Goal: Information Seeking & Learning: Learn about a topic

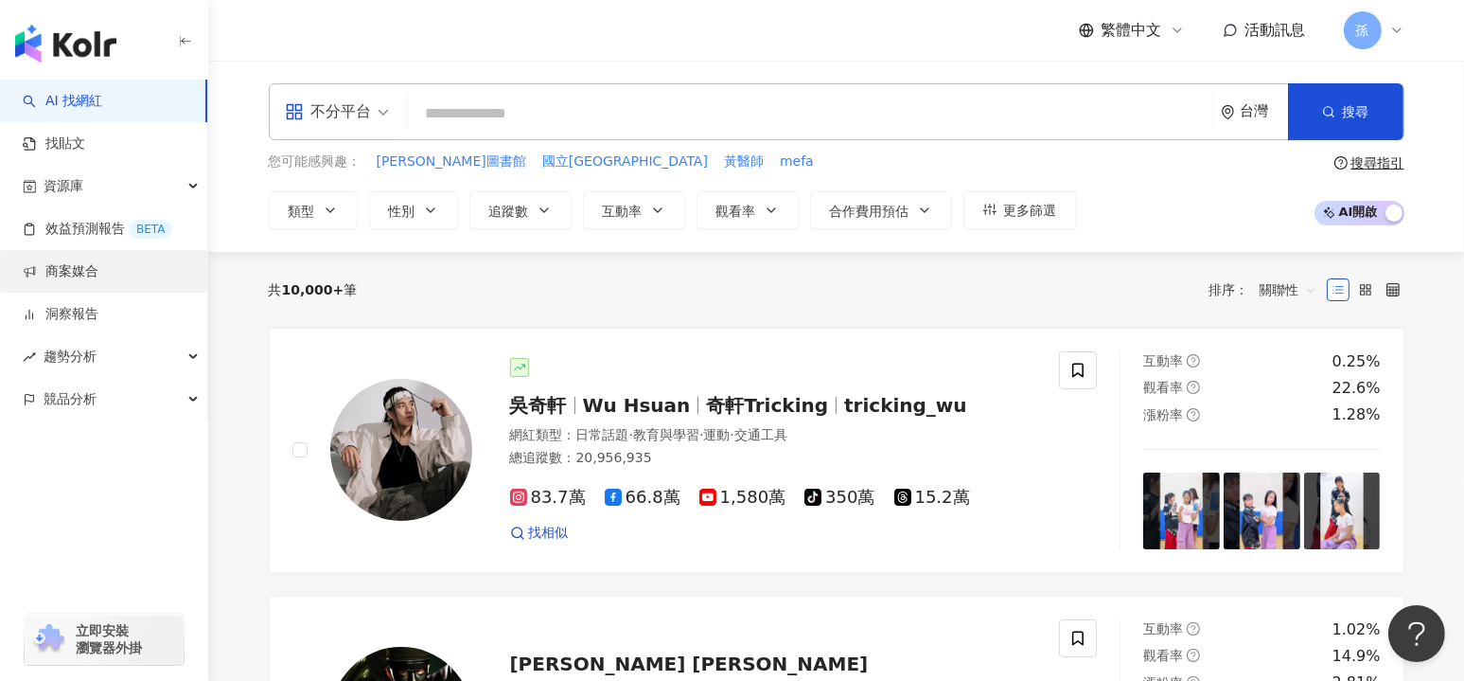
click at [71, 275] on link "商案媒合" at bounding box center [61, 271] width 76 height 19
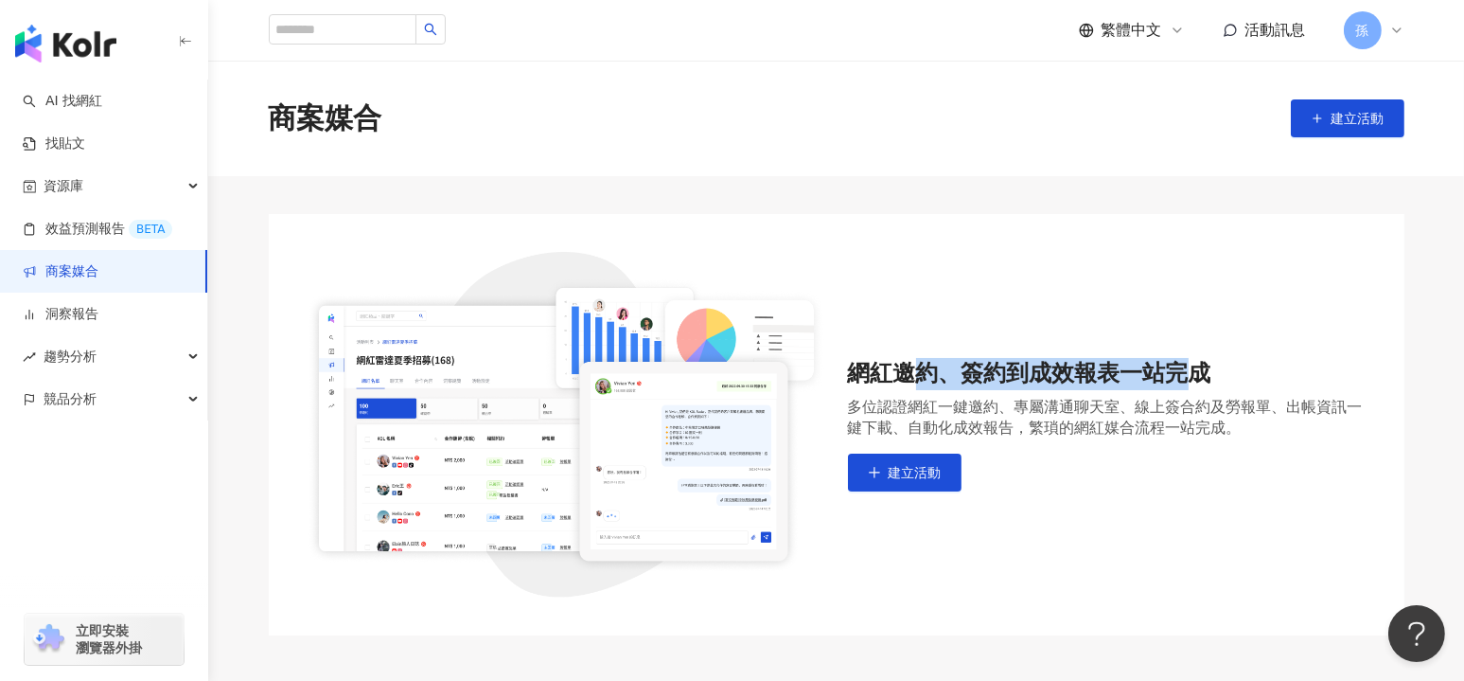
drag, startPoint x: 911, startPoint y: 375, endPoint x: 1193, endPoint y: 378, distance: 282.1
click at [1193, 378] on div "網紅邀約、簽約到成效報表一站完成" at bounding box center [1107, 374] width 519 height 32
click at [899, 412] on div "多位認證網紅一鍵邀約、專屬溝通聊天室、線上簽合約及勞報單、出帳資訊一鍵下載、自動化成效報告，繁瑣的網紅媒合流程一站完成。" at bounding box center [1107, 418] width 519 height 42
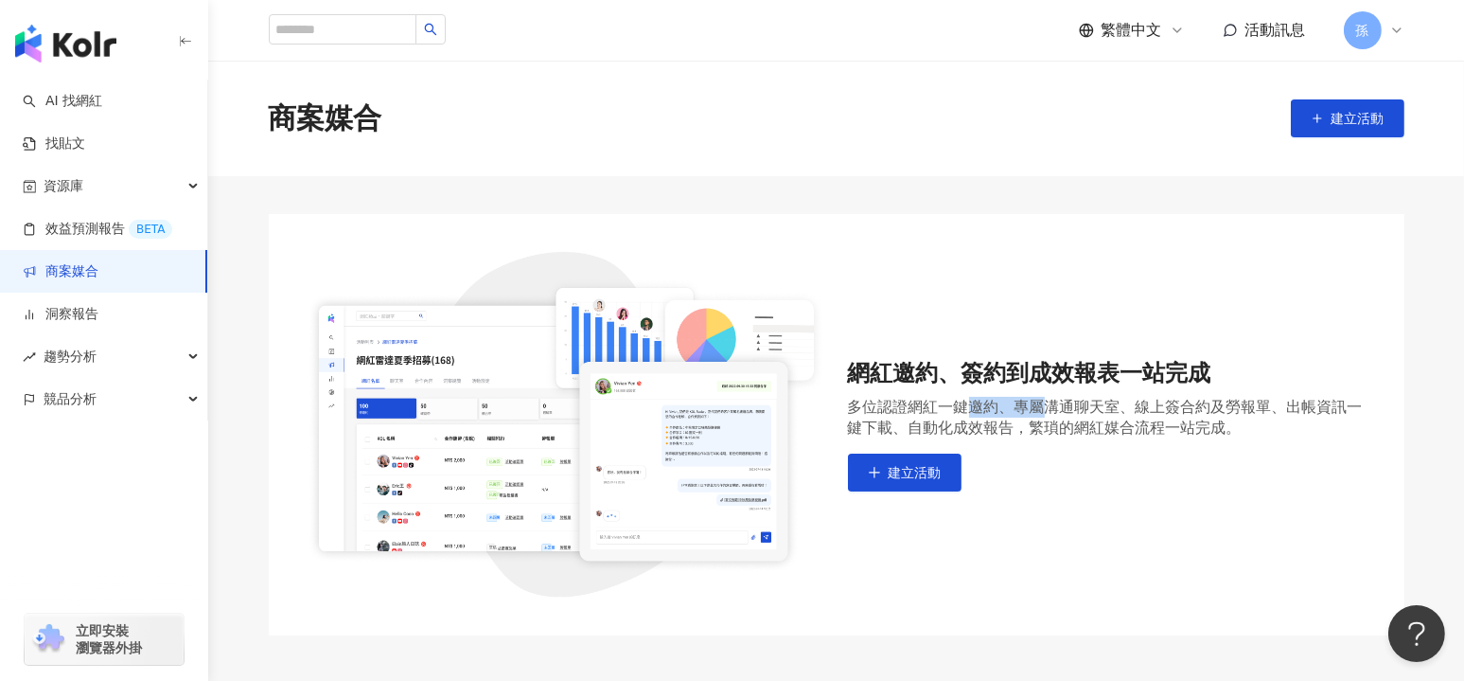
drag, startPoint x: 972, startPoint y: 407, endPoint x: 1054, endPoint y: 407, distance: 81.4
click at [1054, 407] on div "多位認證網紅一鍵邀約、專屬溝通聊天室、線上簽合約及勞報單、出帳資訊一鍵下載、自動化成效報告，繁瑣的網紅媒合流程一站完成。" at bounding box center [1107, 418] width 519 height 42
click at [1055, 407] on div "多位認證網紅一鍵邀約、專屬溝通聊天室、線上簽合約及勞報單、出帳資訊一鍵下載、自動化成效報告，繁瑣的網紅媒合流程一站完成。" at bounding box center [1107, 418] width 519 height 42
click at [1077, 407] on div "多位認證網紅一鍵邀約、專屬溝通聊天室、線上簽合約及勞報單、出帳資訊一鍵下載、自動化成效報告，繁瑣的網紅媒合流程一站完成。" at bounding box center [1107, 418] width 519 height 42
drag, startPoint x: 1136, startPoint y: 408, endPoint x: 1216, endPoint y: 407, distance: 80.5
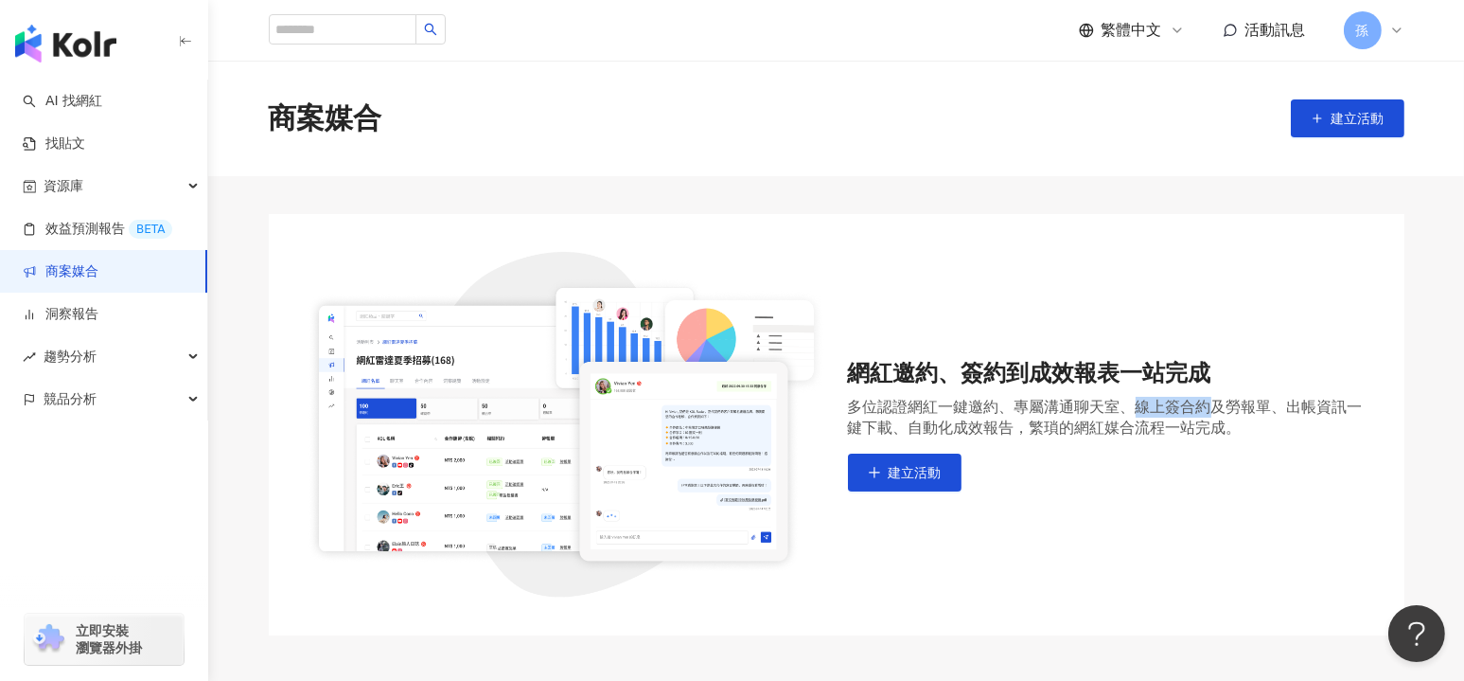
click at [1216, 407] on div "多位認證網紅一鍵邀約、專屬溝通聊天室、線上簽合約及勞報單、出帳資訊一鍵下載、自動化成效報告，繁瑣的網紅媒合流程一站完成。" at bounding box center [1107, 418] width 519 height 42
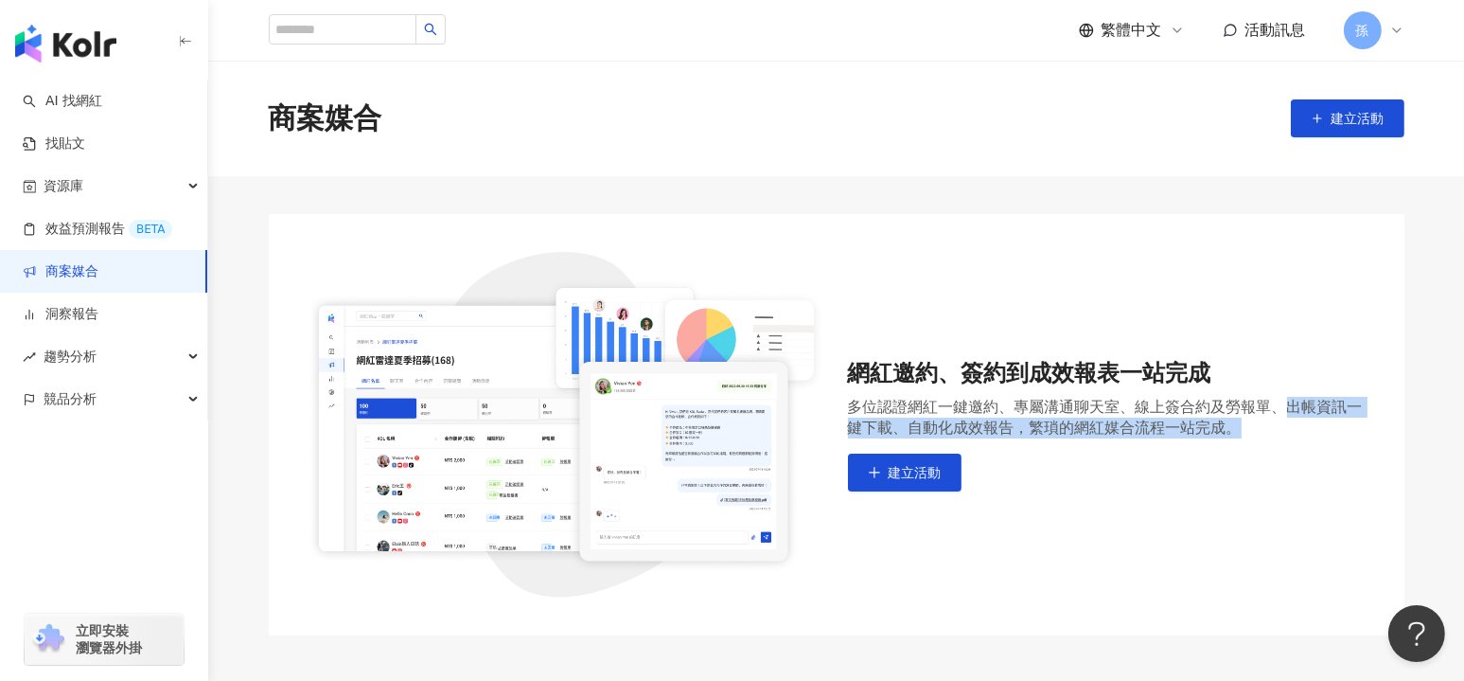
drag, startPoint x: 1296, startPoint y: 402, endPoint x: 1328, endPoint y: 424, distance: 38.9
click at [1328, 424] on div "多位認證網紅一鍵邀約、專屬溝通聊天室、線上簽合約及勞報單、出帳資訊一鍵下載、自動化成效報告，繁瑣的網紅媒合流程一站完成。" at bounding box center [1107, 418] width 519 height 42
click at [1222, 452] on div "網紅邀約、簽約到成效報表一站完成 多位認證網紅一鍵邀約、專屬溝通聊天室、線上簽合約及勞報單、出帳資訊一鍵下載、自動化成效報告，繁瑣的網紅媒合流程一站完成。 建…" at bounding box center [1107, 425] width 519 height 134
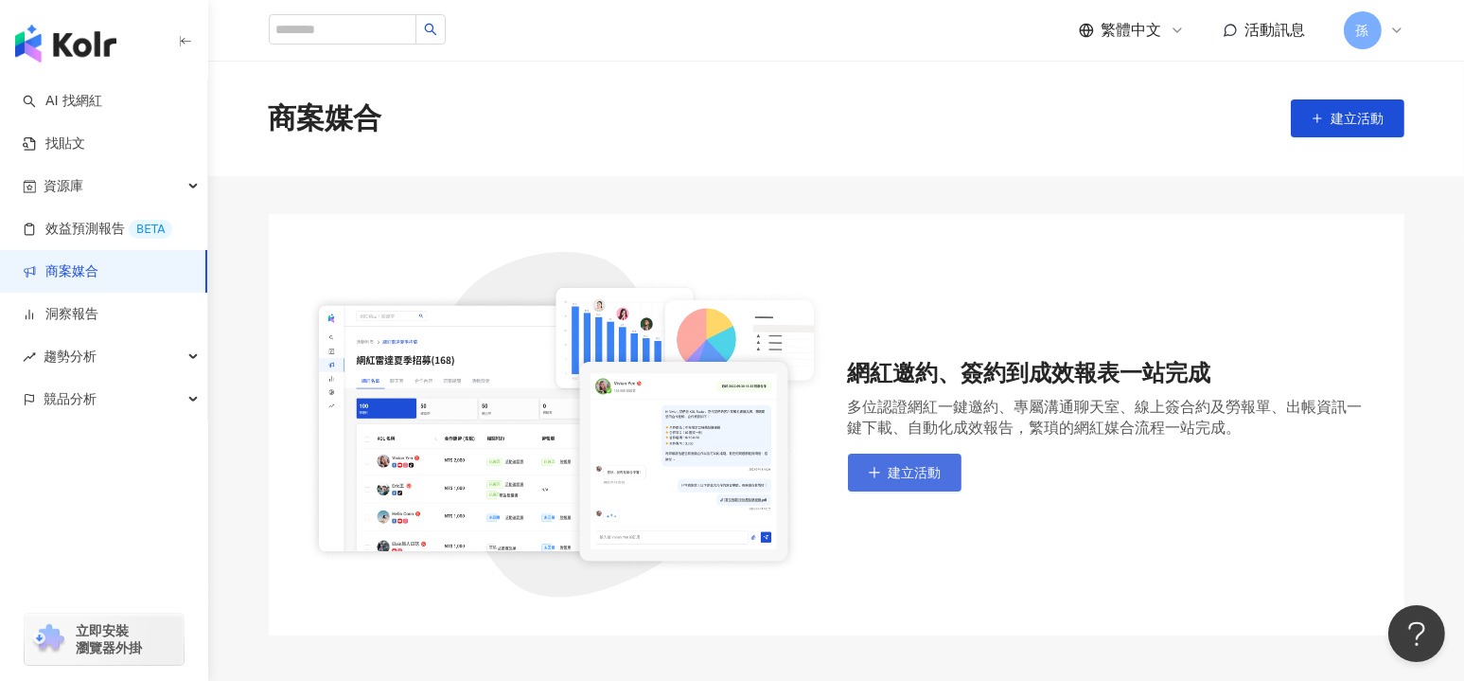
click at [913, 482] on button "建立活動" at bounding box center [905, 472] width 114 height 38
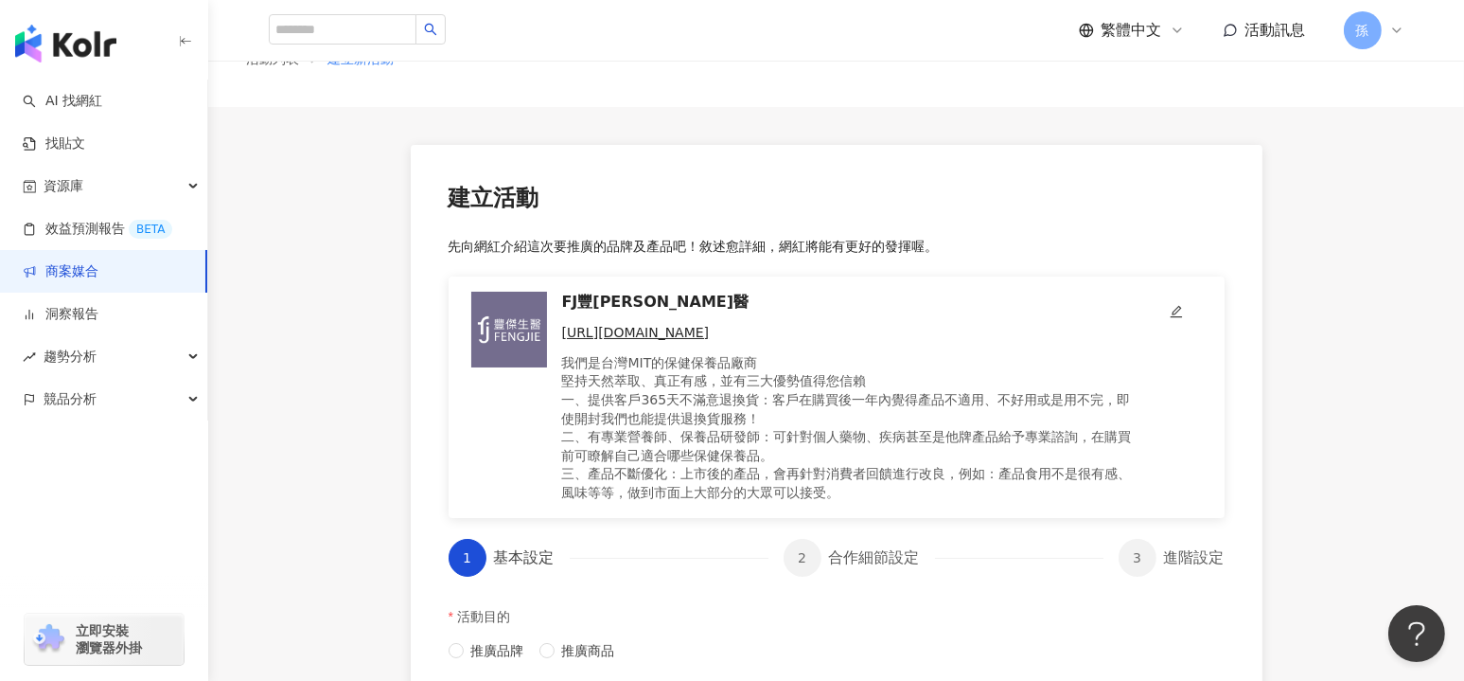
scroll to position [95, 0]
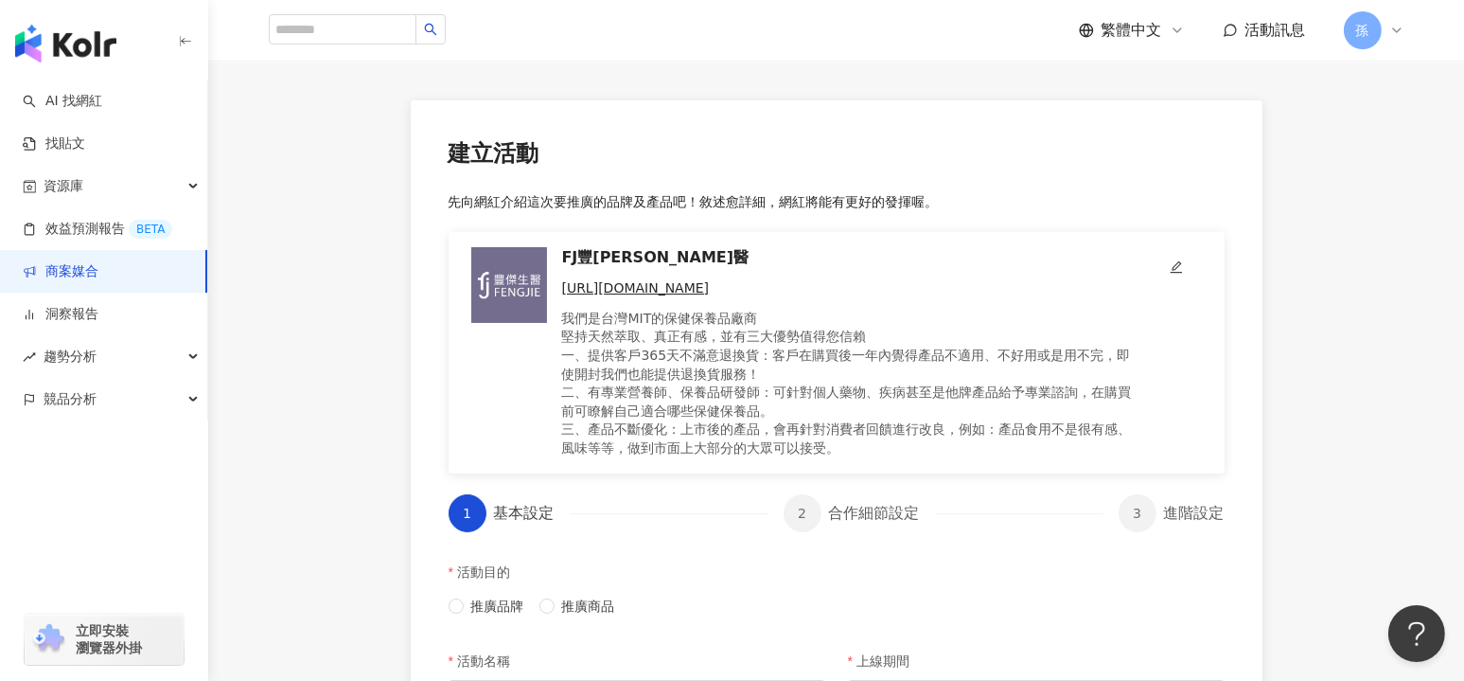
click at [633, 313] on p "我們是台灣MIT的保健保養品廠商 堅持天然萃取、真正有感，並有三大優勢值得您信賴 一、提供客戶365天不滿意退換貨：客戶在購買後一年內覺得產品不適用、不好用或…" at bounding box center [849, 384] width 574 height 149
drag, startPoint x: 632, startPoint y: 322, endPoint x: 696, endPoint y: 322, distance: 63.4
click at [696, 322] on p "我們是台灣MIT的保健保養品廠商 堅持天然萃取、真正有感，並有三大優勢值得您信賴 一、提供客戶365天不滿意退換貨：客戶在購買後一年內覺得產品不適用、不好用或…" at bounding box center [849, 384] width 574 height 149
click at [696, 342] on p "我們是台灣MIT的保健保養品廠商 堅持天然萃取、真正有感，並有三大優勢值得您信賴 一、提供客戶365天不滿意退換貨：客戶在購買後一年內覺得產品不適用、不好用或…" at bounding box center [849, 384] width 574 height 149
click at [691, 359] on p "我們是台灣MIT的保健保養品廠商 堅持天然萃取、真正有感，並有三大優勢值得您信賴 一、提供客戶365天不滿意退換貨：客戶在購買後一年內覺得產品不適用、不好用或…" at bounding box center [849, 384] width 574 height 149
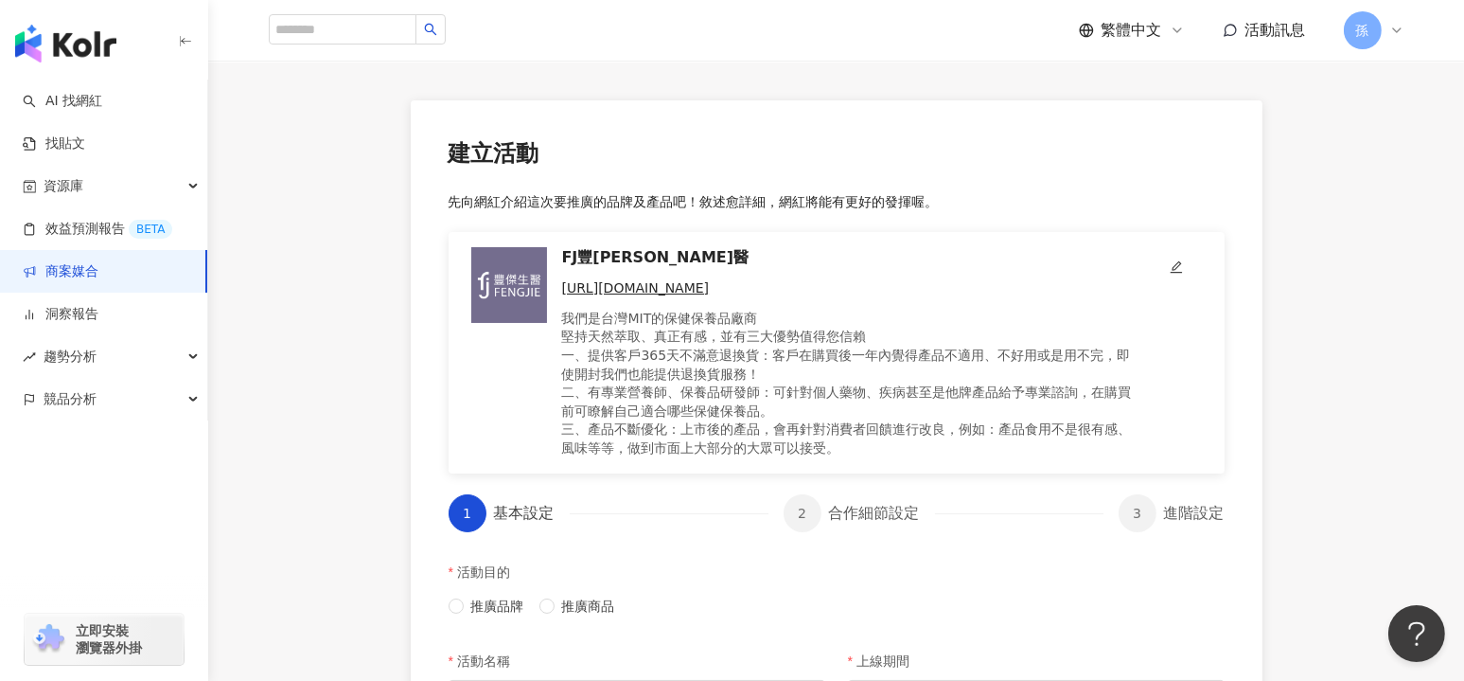
click at [765, 365] on p "我們是台灣MIT的保健保養品廠商 堅持天然萃取、真正有感，並有三大優勢值得您信賴 一、提供客戶365天不滿意退換貨：客戶在購買後一年內覺得產品不適用、不好用或…" at bounding box center [849, 384] width 574 height 149
click at [761, 384] on p "我們是台灣MIT的保健保養品廠商 堅持天然萃取、真正有感，並有三大優勢值得您信賴 一、提供客戶365天不滿意退換貨：客戶在購買後一年內覺得產品不適用、不好用或…" at bounding box center [849, 384] width 574 height 149
click at [762, 396] on p "我們是台灣MIT的保健保養品廠商 堅持天然萃取、真正有感，並有三大優勢值得您信賴 一、提供客戶365天不滿意退換貨：客戶在購買後一年內覺得產品不適用、不好用或…" at bounding box center [849, 384] width 574 height 149
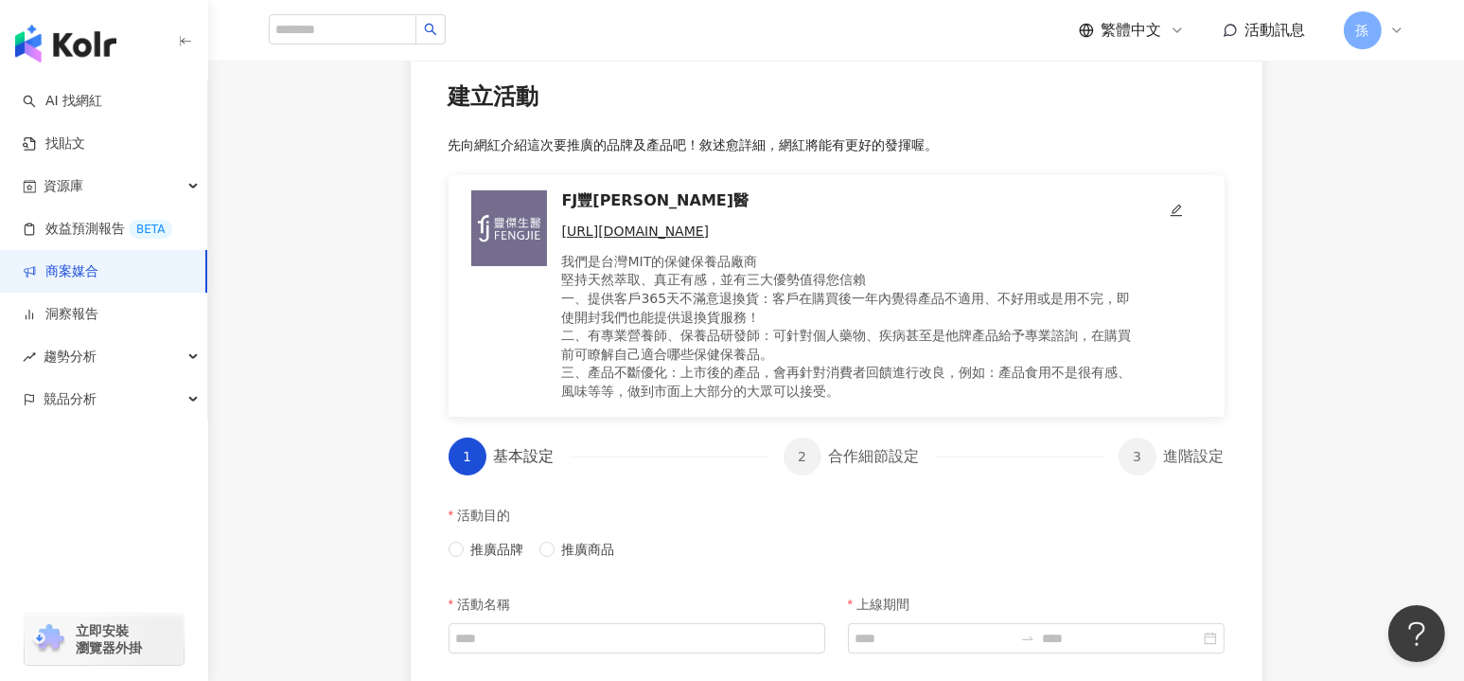
scroll to position [157, 0]
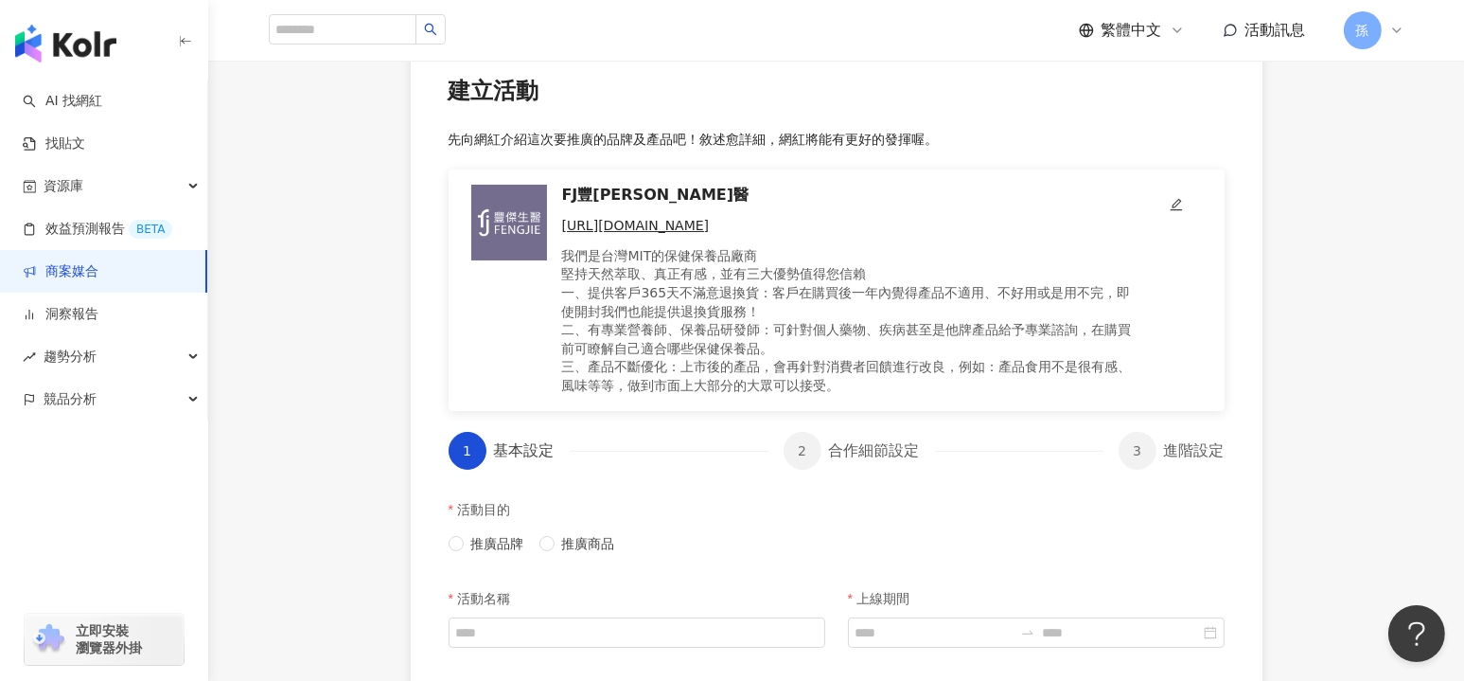
click at [791, 375] on p "我們是台灣MIT的保健保養品廠商 堅持天然萃取、真正有感，並有三大優勢值得您信賴 一、提供客戶365天不滿意退換貨：客戶在購買後一年內覺得產品不適用、不好用或…" at bounding box center [849, 321] width 574 height 149
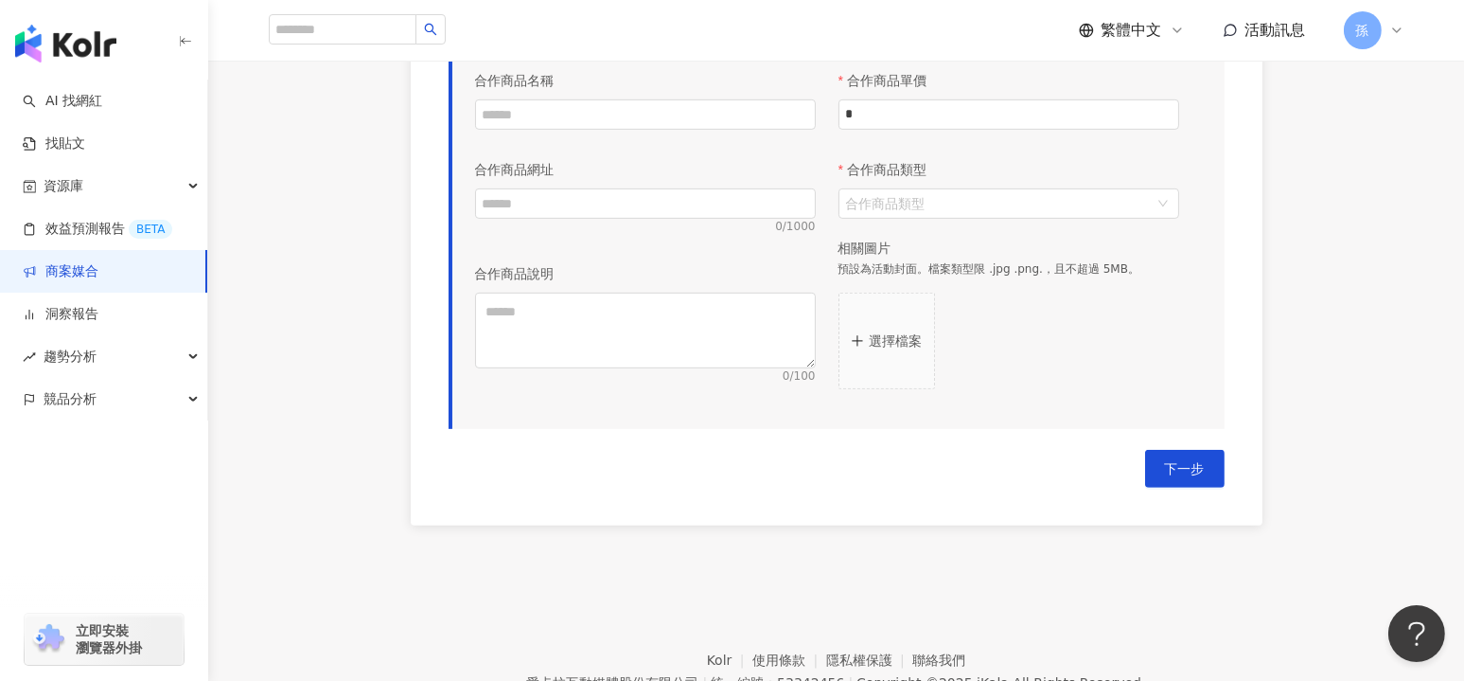
scroll to position [1100, 0]
click at [94, 111] on link "AI 找網紅" at bounding box center [63, 101] width 80 height 19
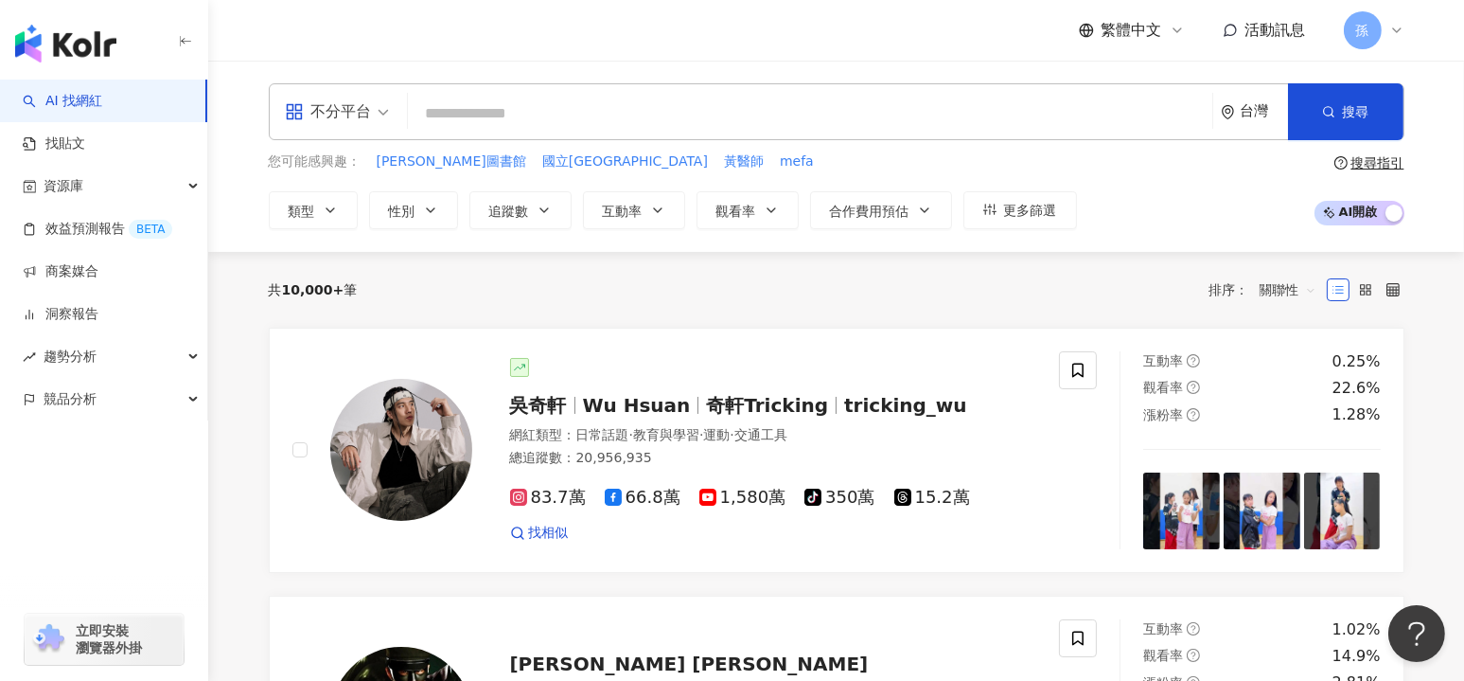
click at [481, 109] on input "search" at bounding box center [810, 114] width 789 height 36
type input "***"
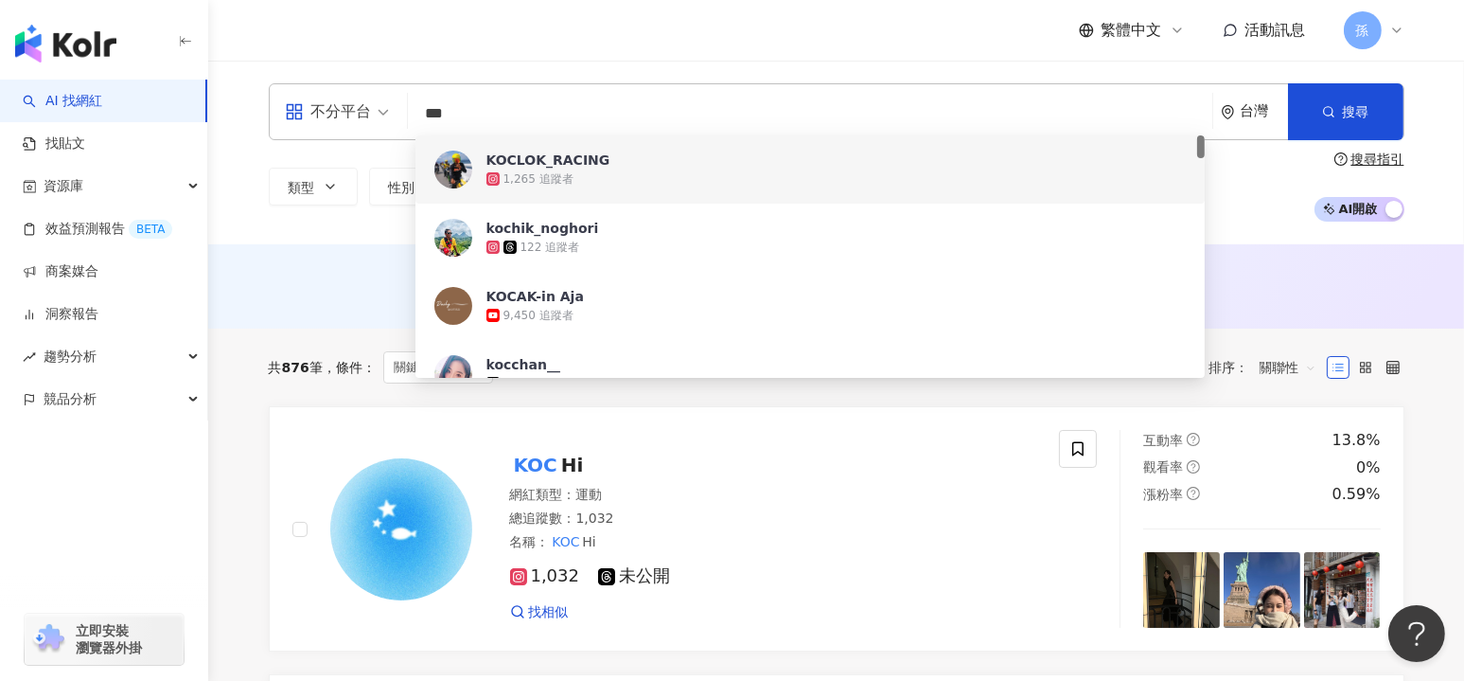
click at [470, 111] on input "***" at bounding box center [810, 114] width 789 height 36
drag, startPoint x: 500, startPoint y: 116, endPoint x: 422, endPoint y: 112, distance: 77.8
click at [422, 113] on input "***" at bounding box center [810, 114] width 789 height 36
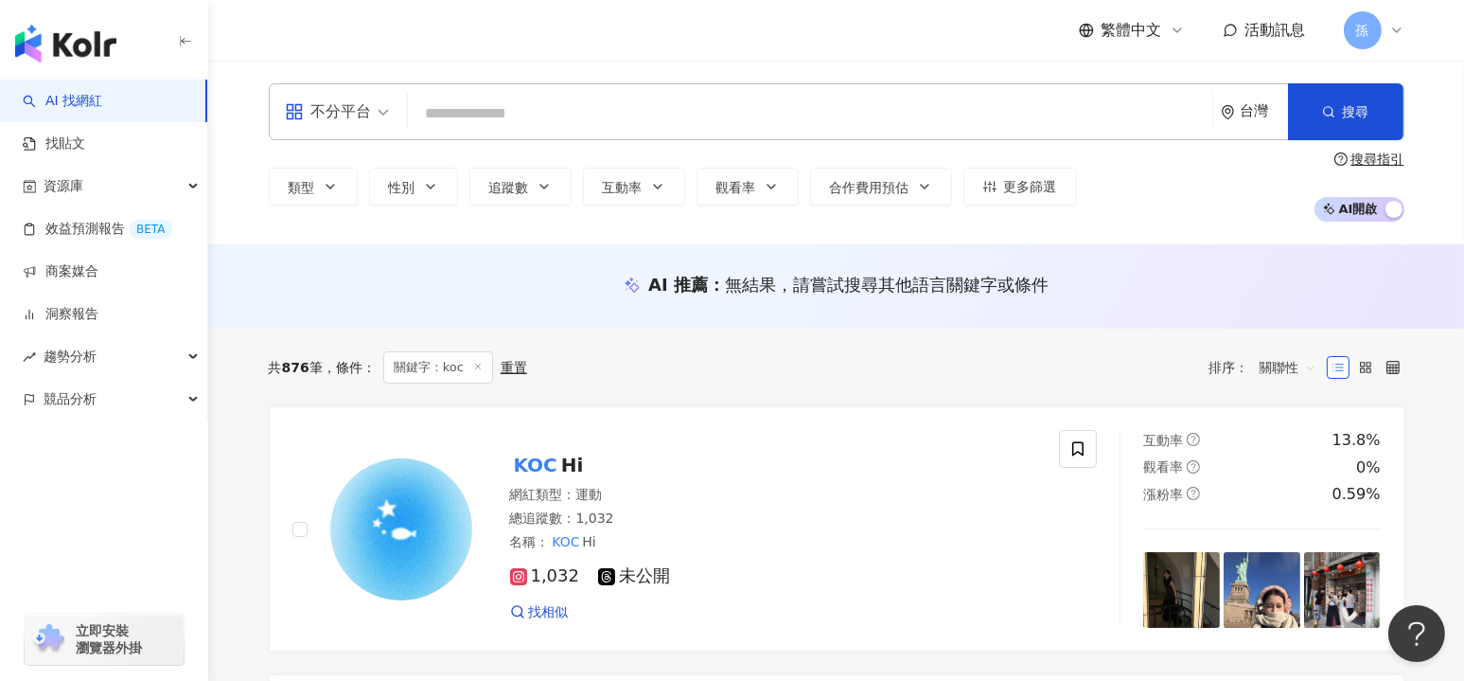
click at [554, 120] on input "search" at bounding box center [810, 114] width 789 height 36
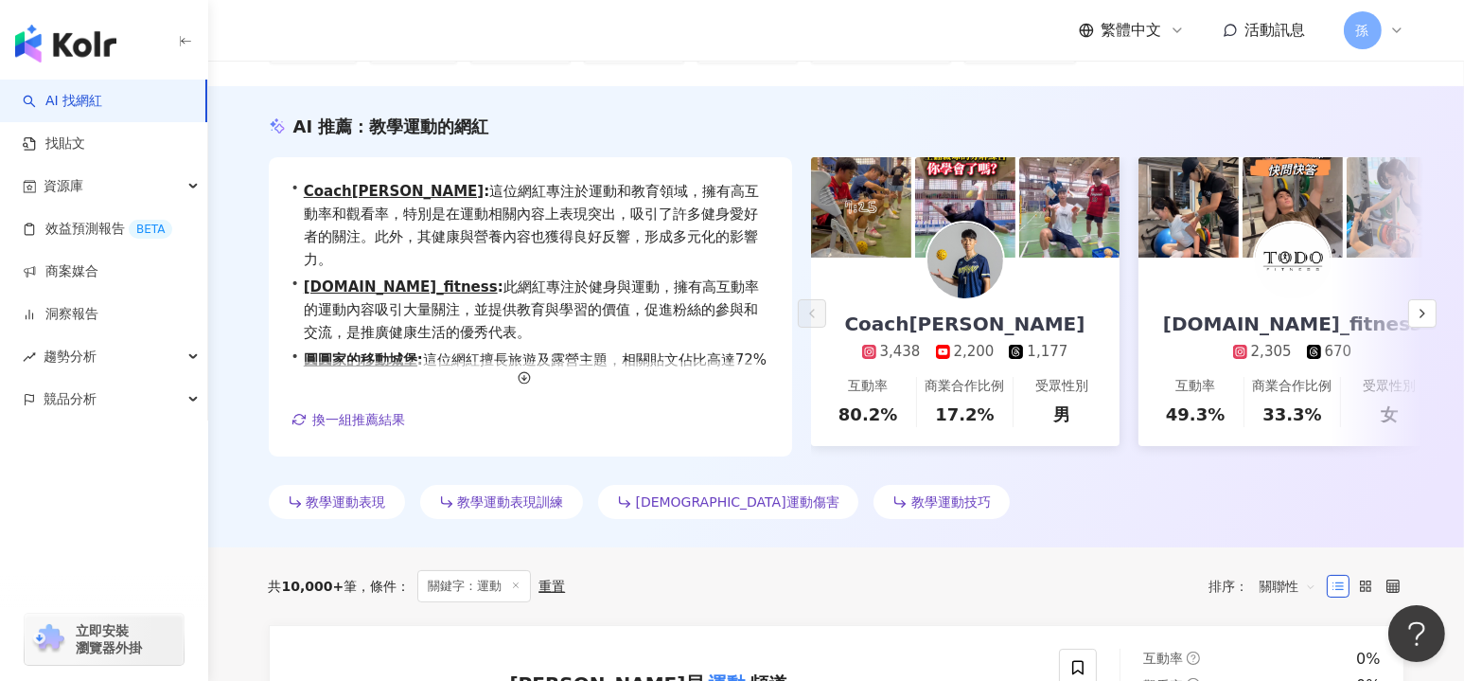
scroll to position [157, 0]
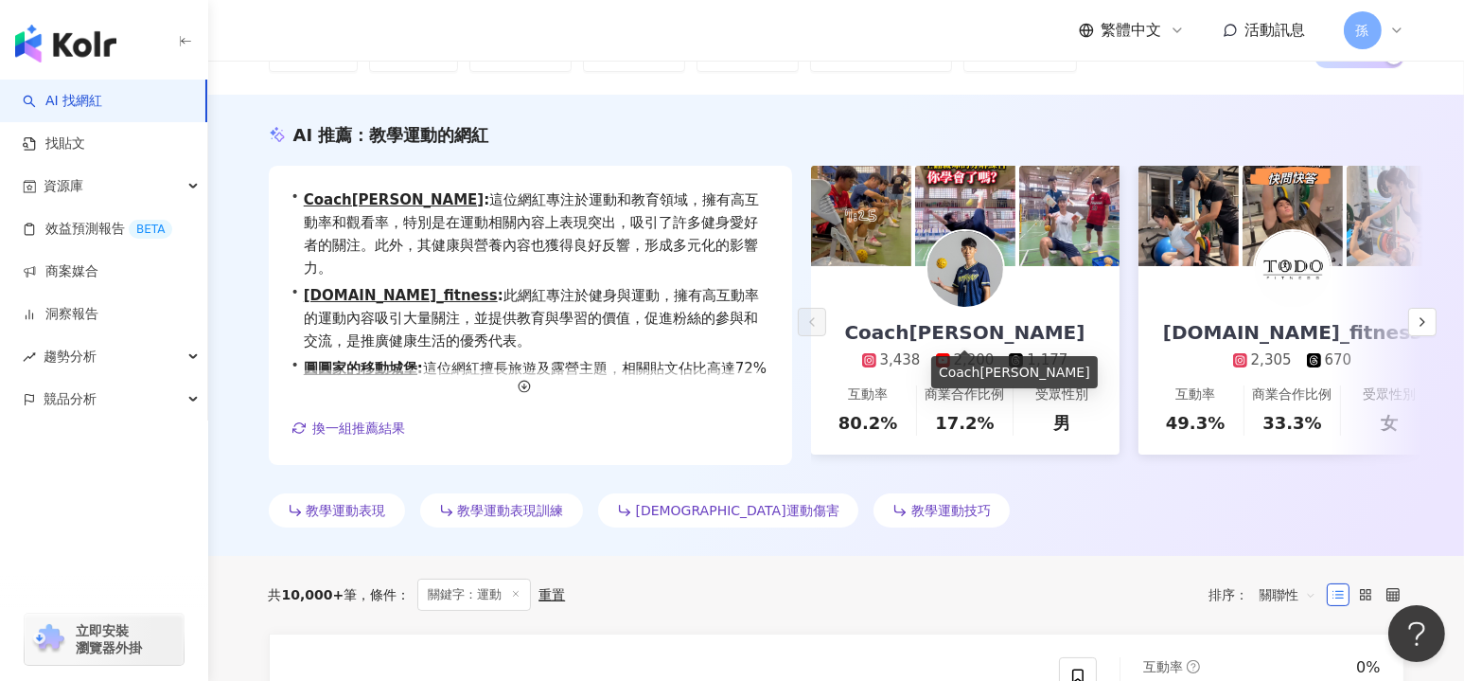
type input "**"
click at [1417, 326] on icon "button" at bounding box center [1422, 321] width 15 height 15
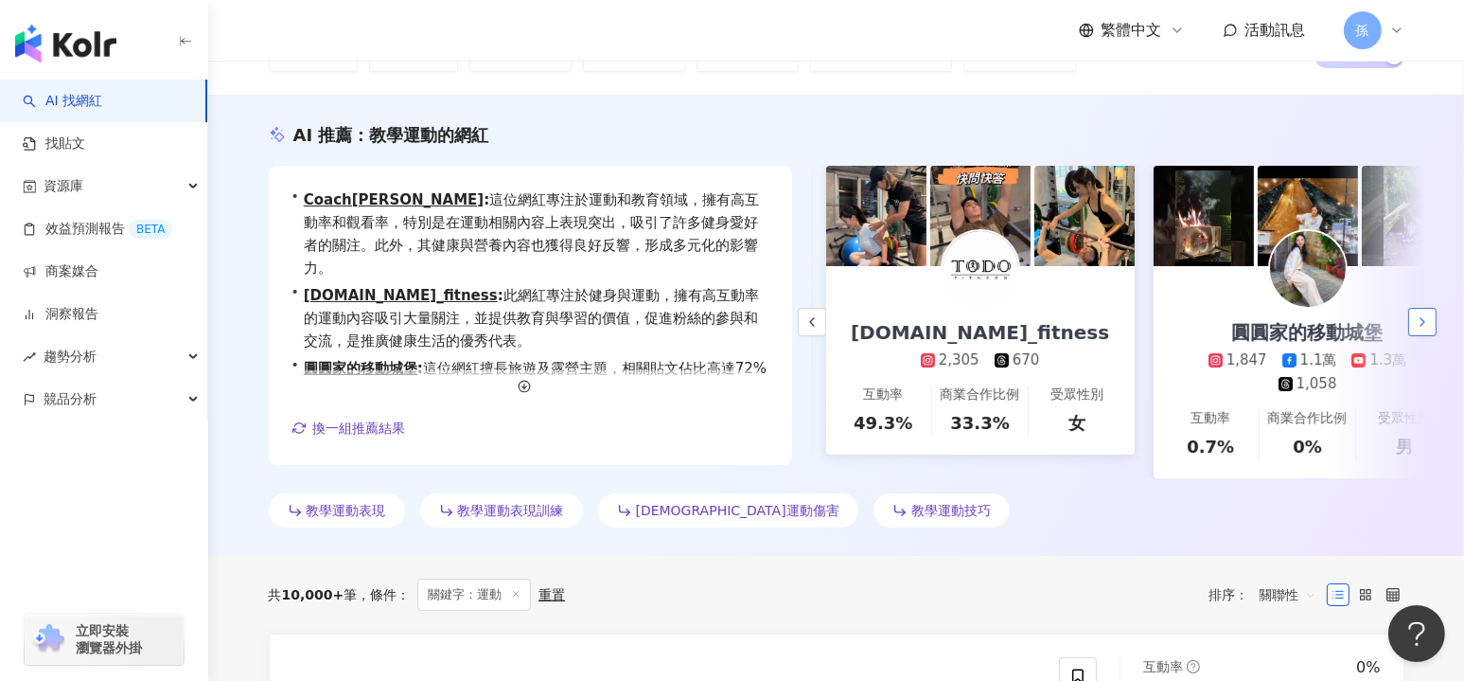
scroll to position [0, 328]
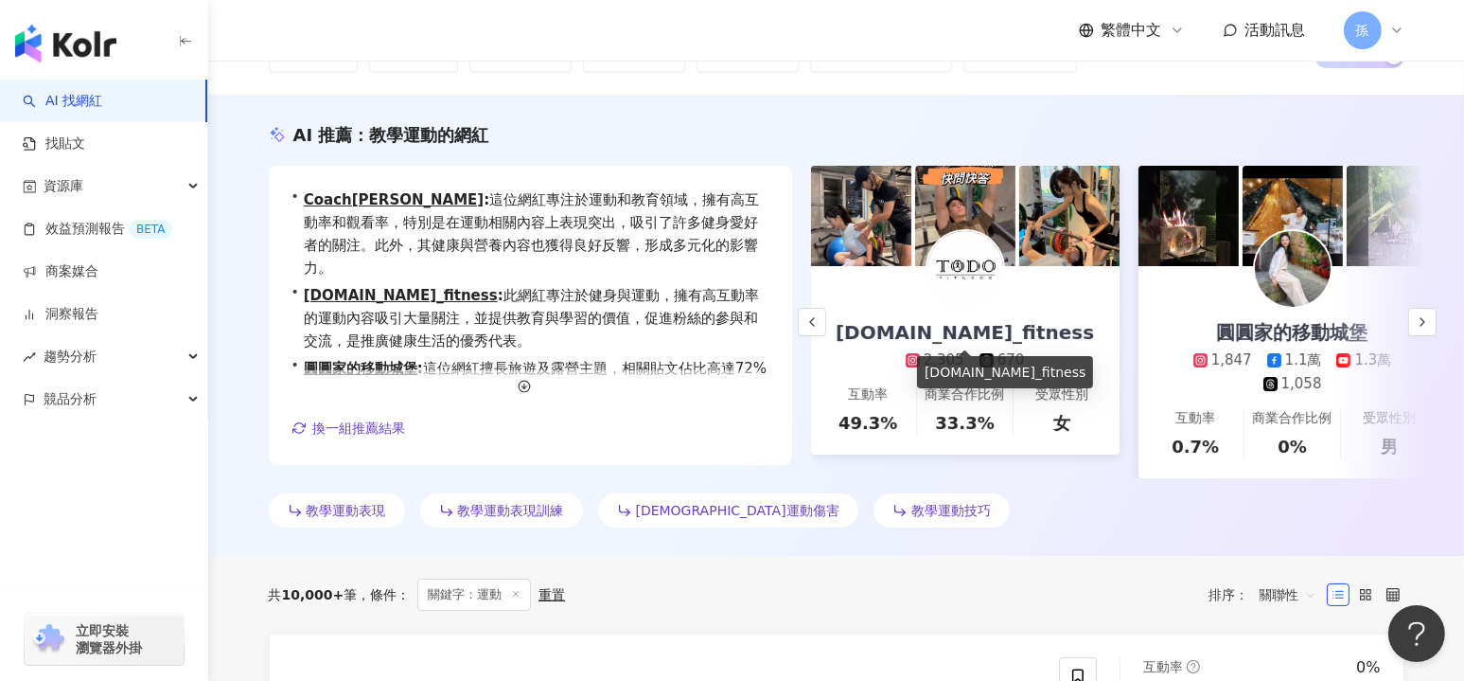
click at [982, 333] on div "to.do_fitness" at bounding box center [965, 332] width 296 height 27
click at [808, 328] on icon "button" at bounding box center [812, 321] width 15 height 15
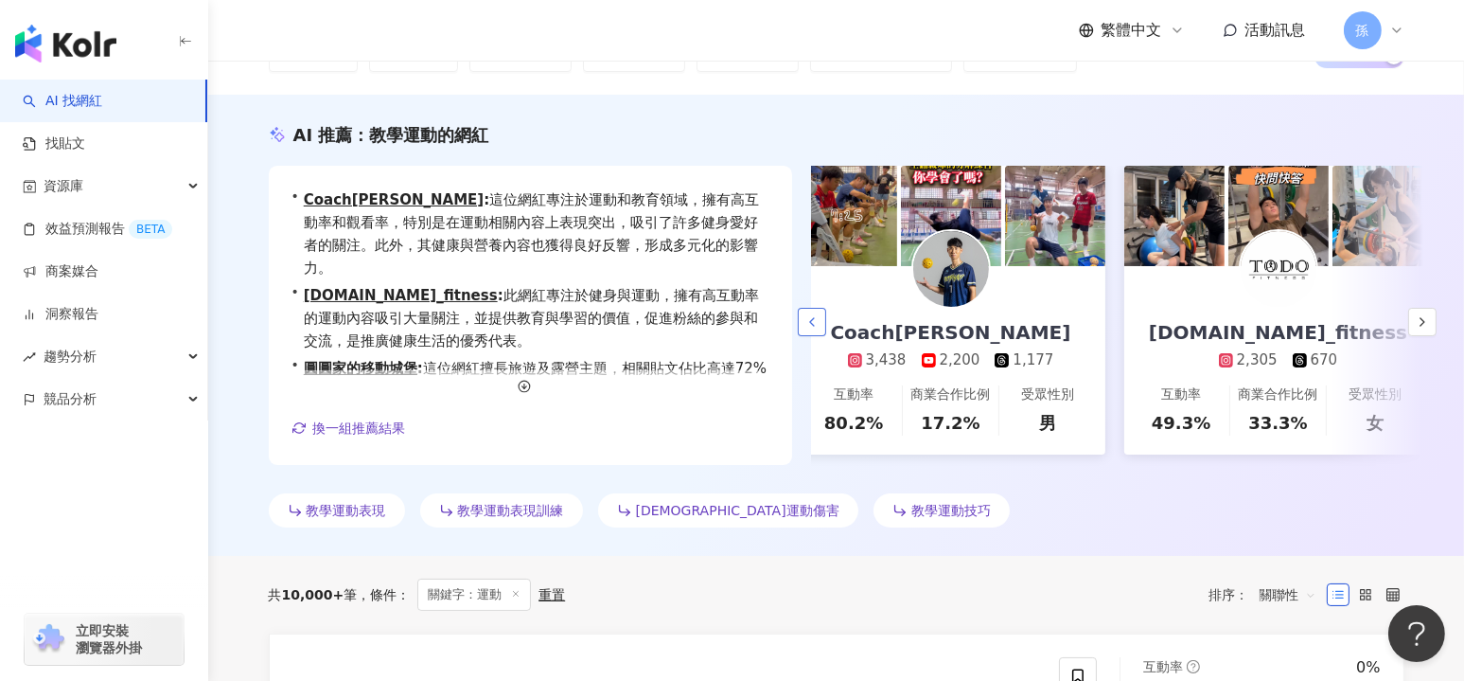
scroll to position [0, 0]
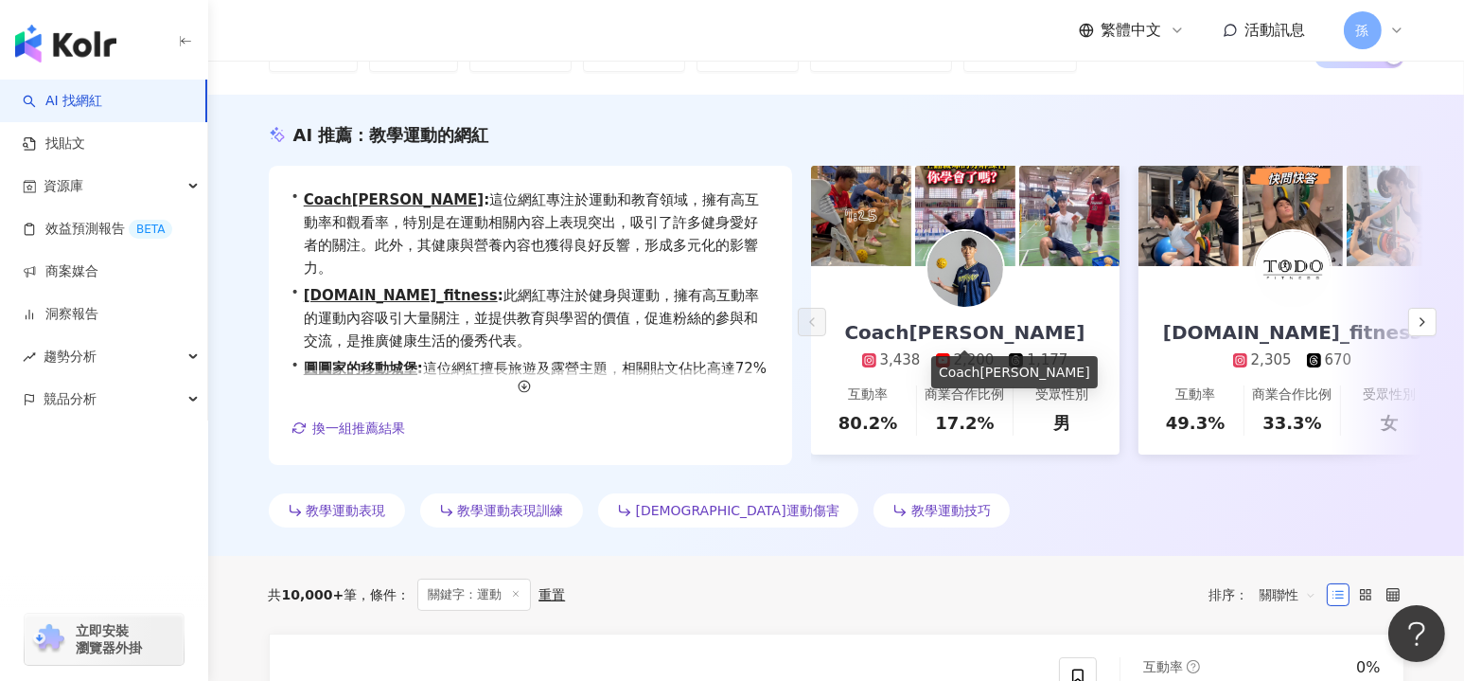
click at [961, 335] on div "Coach佑" at bounding box center [965, 332] width 278 height 27
click at [1411, 321] on button "button" at bounding box center [1423, 322] width 28 height 28
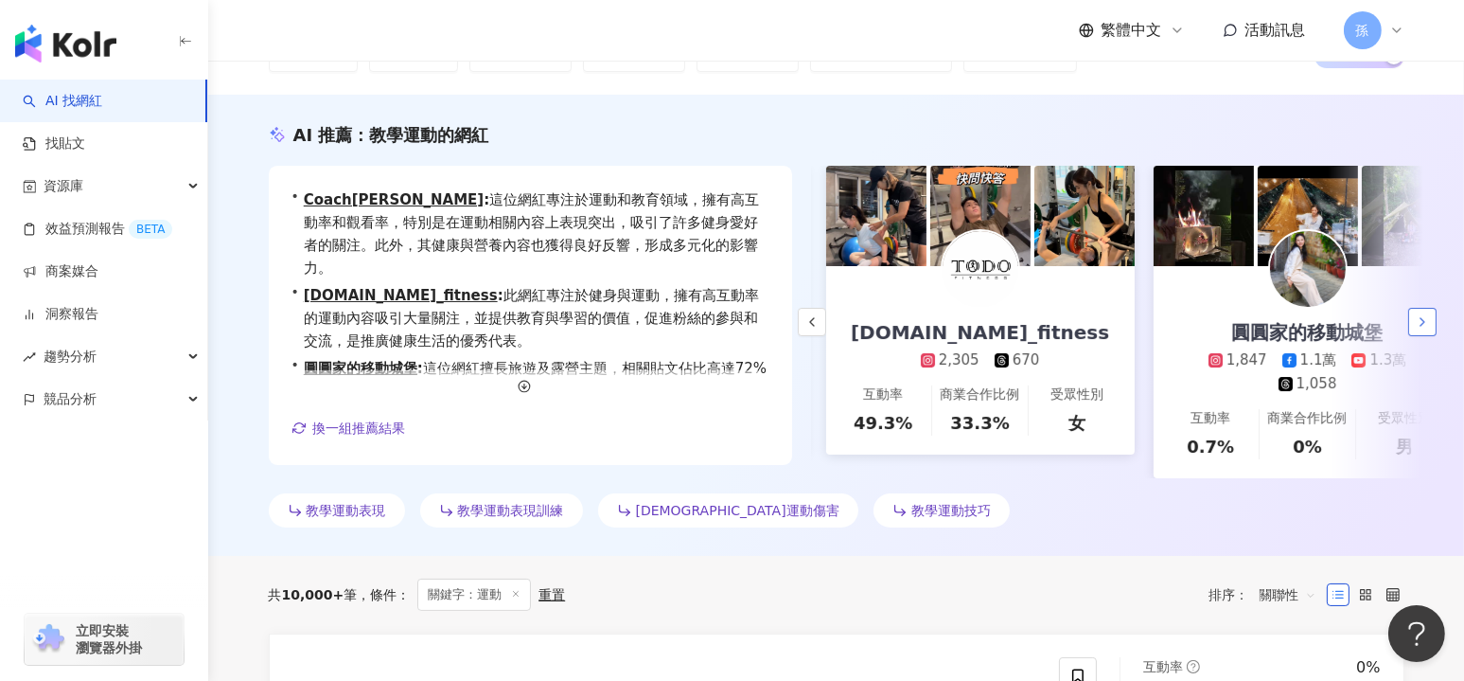
scroll to position [0, 328]
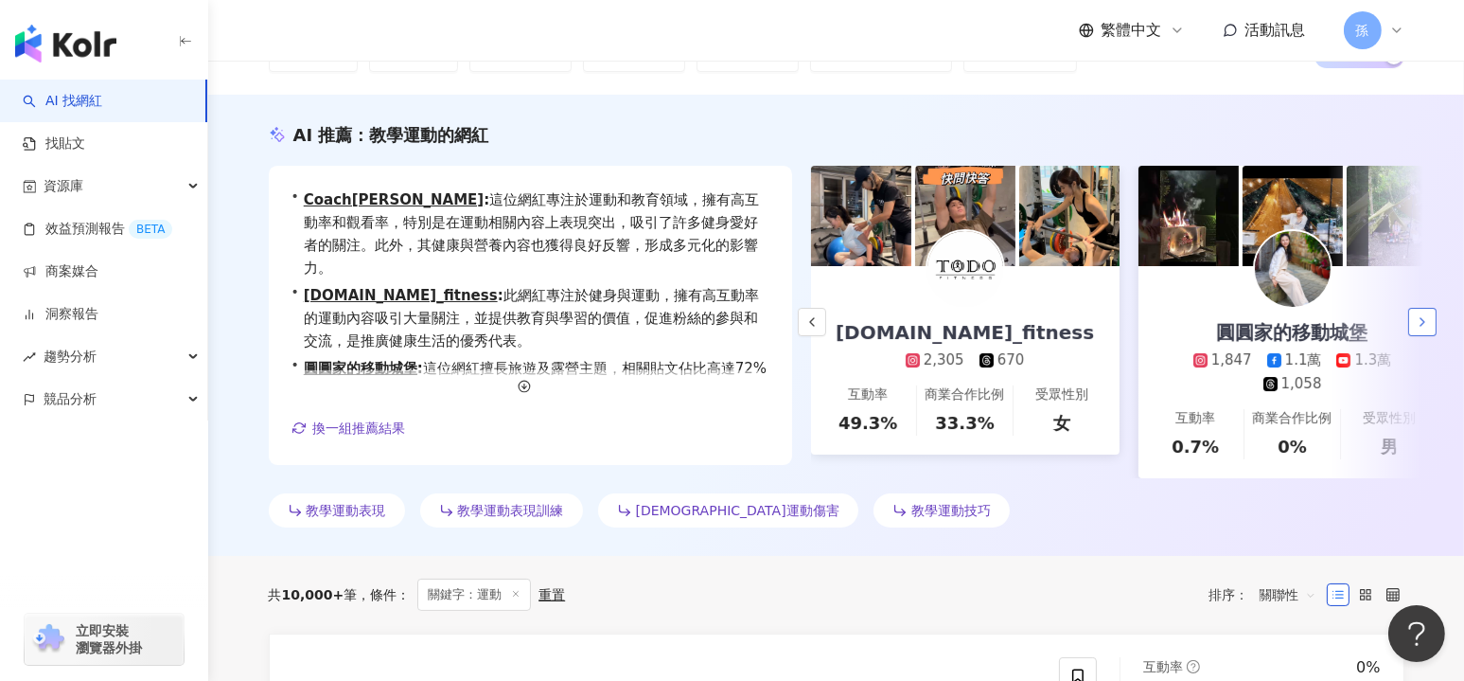
click at [1409, 318] on button "button" at bounding box center [1423, 322] width 28 height 28
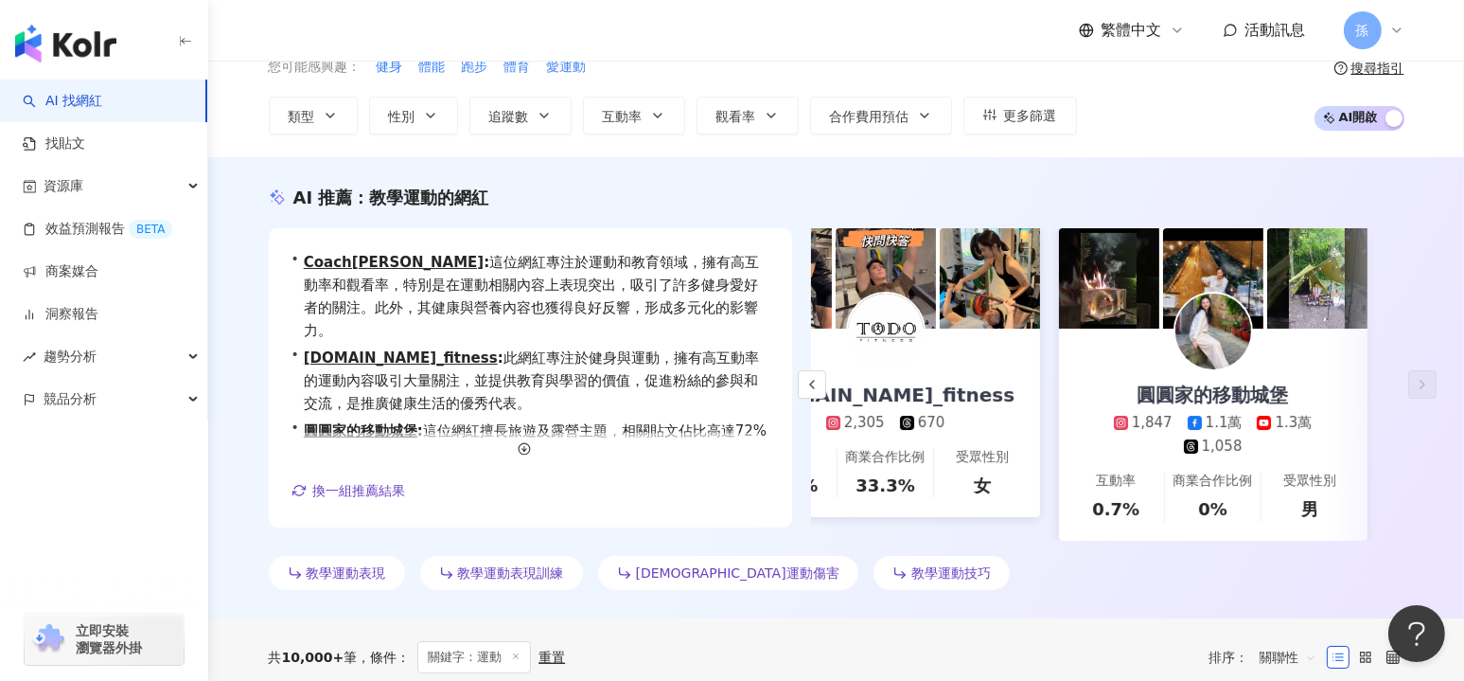
scroll to position [0, 0]
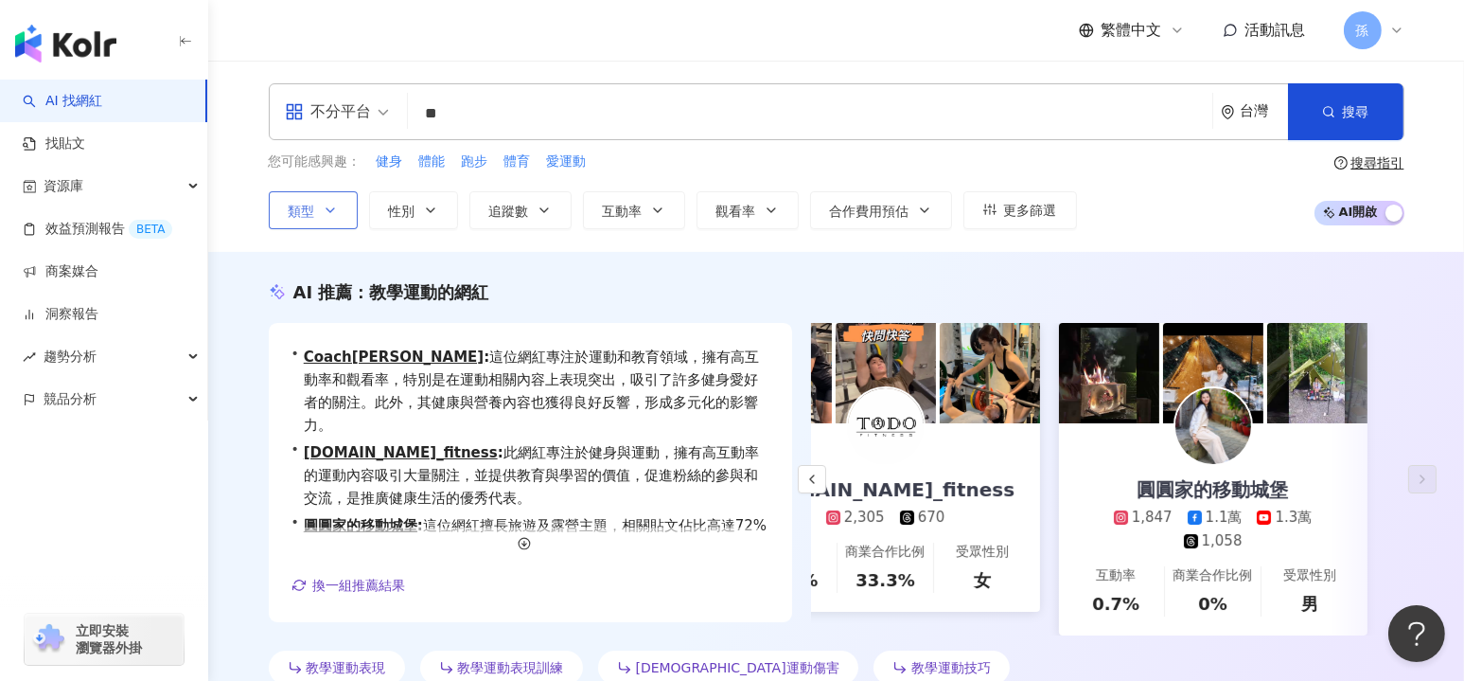
click at [325, 204] on icon "button" at bounding box center [330, 210] width 15 height 15
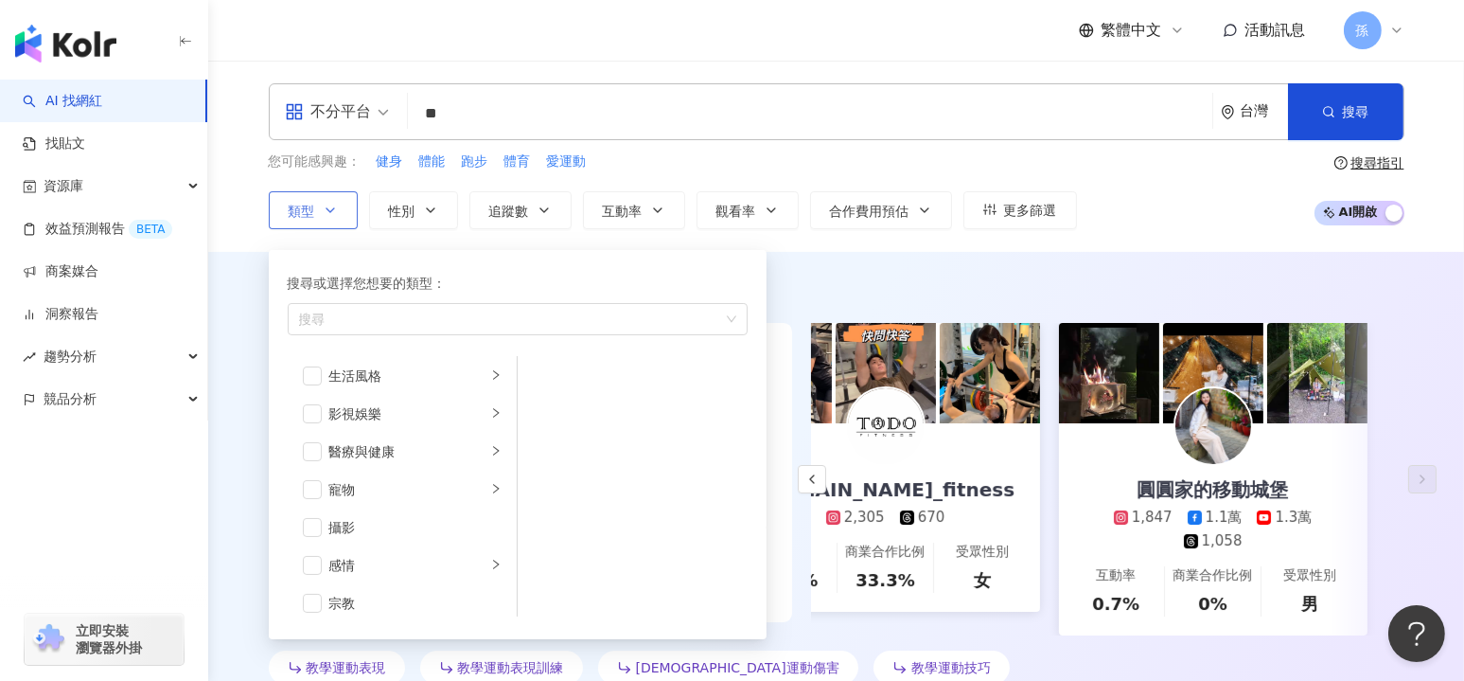
scroll to position [441, 0]
click at [490, 423] on icon "right" at bounding box center [495, 428] width 11 height 11
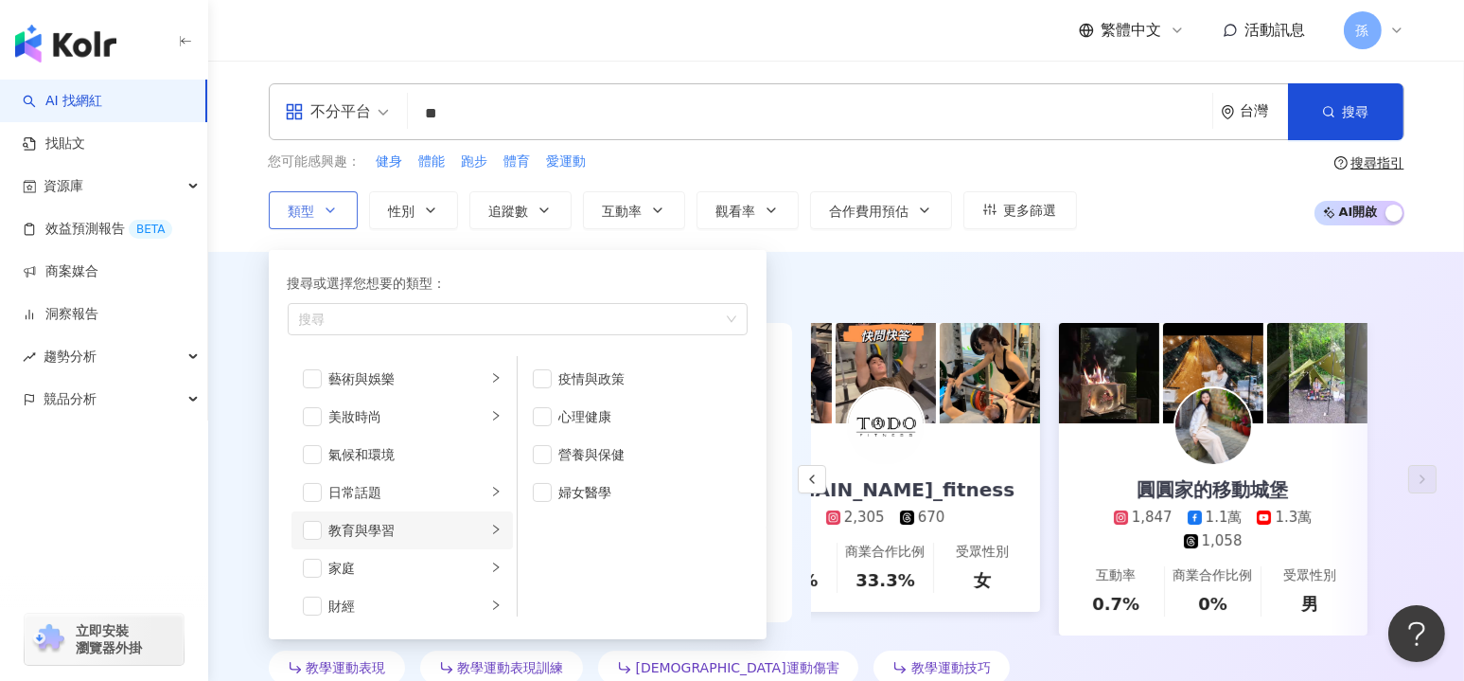
click at [490, 531] on icon "right" at bounding box center [495, 528] width 11 height 11
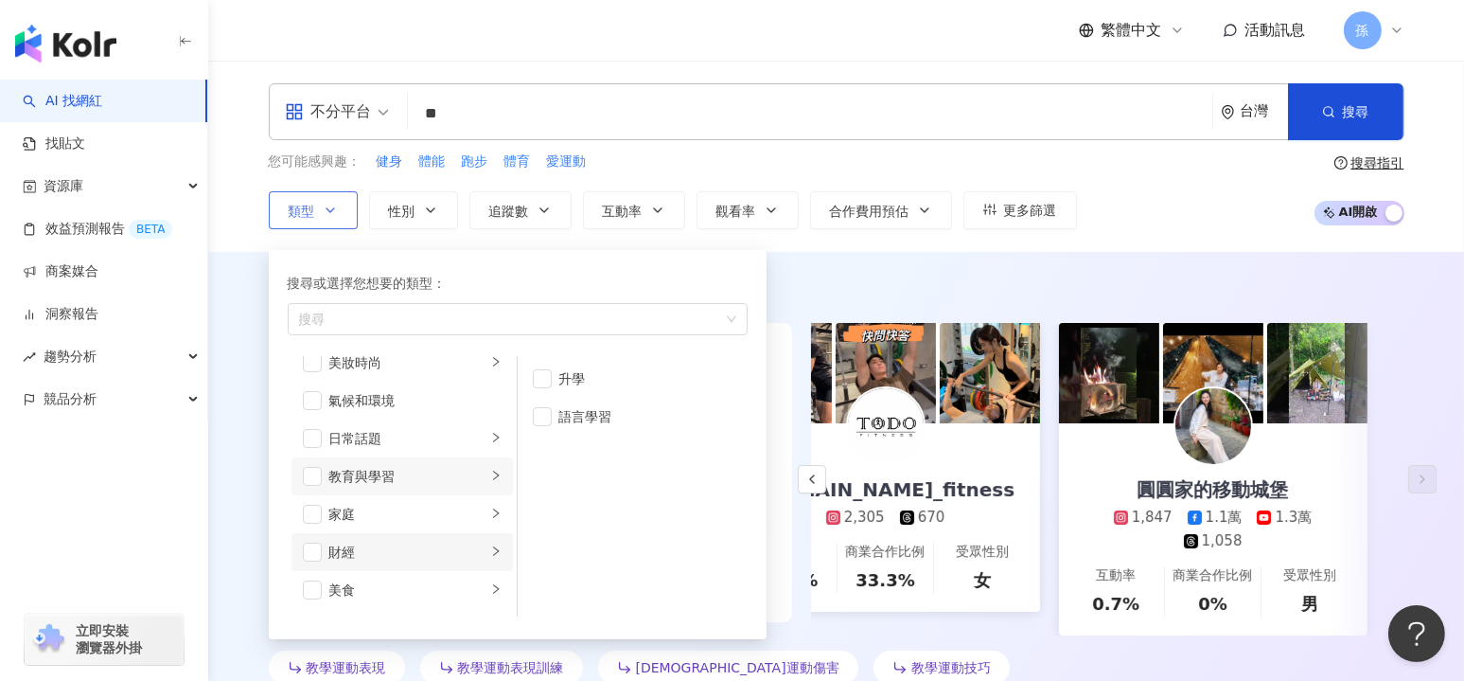
scroll to position [62, 0]
click at [485, 513] on li "家庭" at bounding box center [403, 506] width 222 height 38
click at [490, 477] on icon "right" at bounding box center [495, 478] width 11 height 11
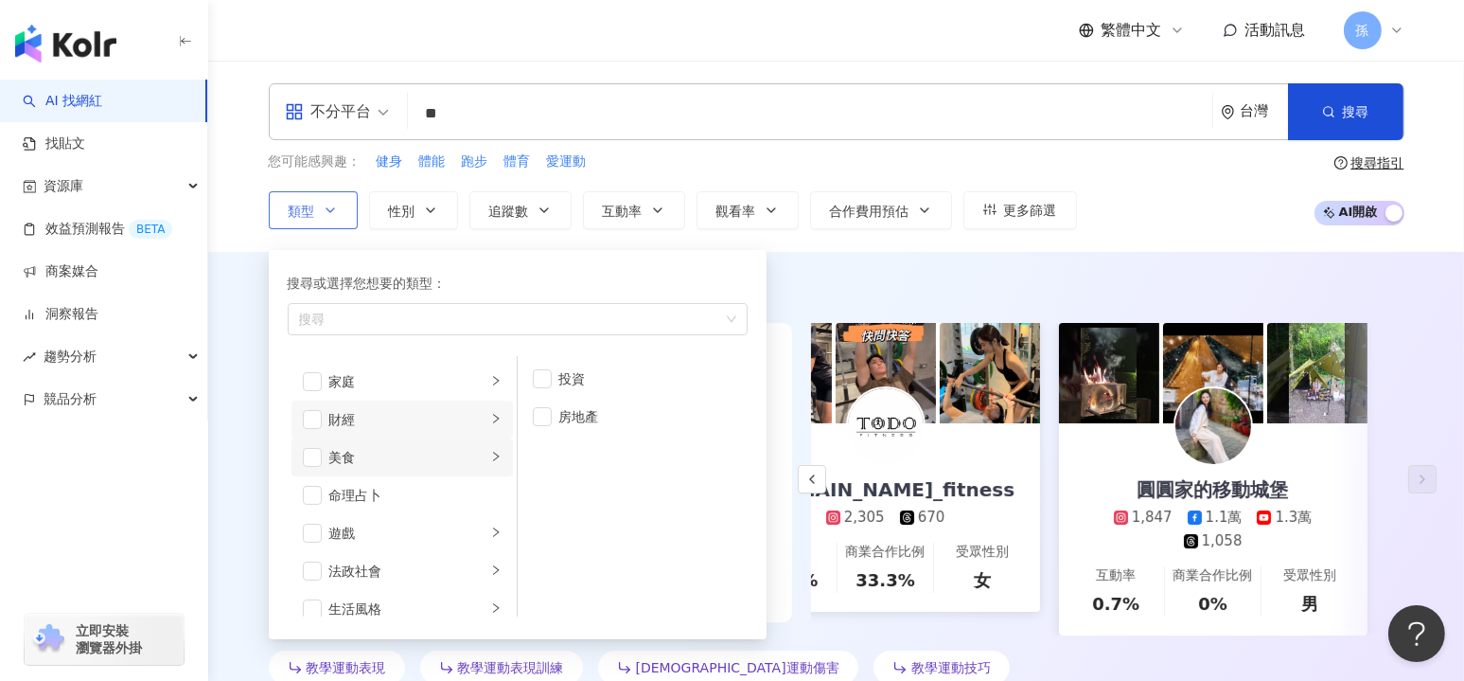
scroll to position [189, 0]
click at [490, 456] on icon "right" at bounding box center [495, 453] width 11 height 11
click at [485, 457] on div "命理占卜" at bounding box center [415, 461] width 172 height 21
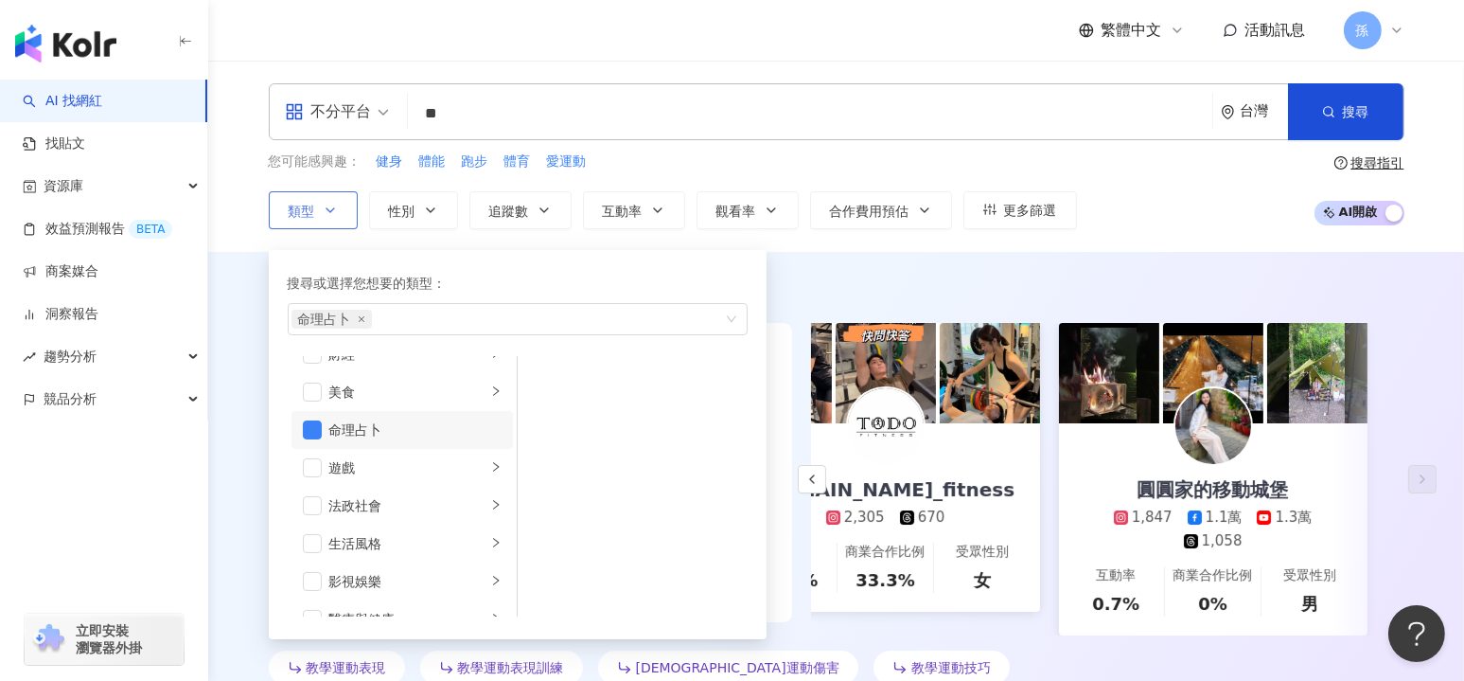
click at [314, 436] on li "命理占卜" at bounding box center [403, 430] width 222 height 38
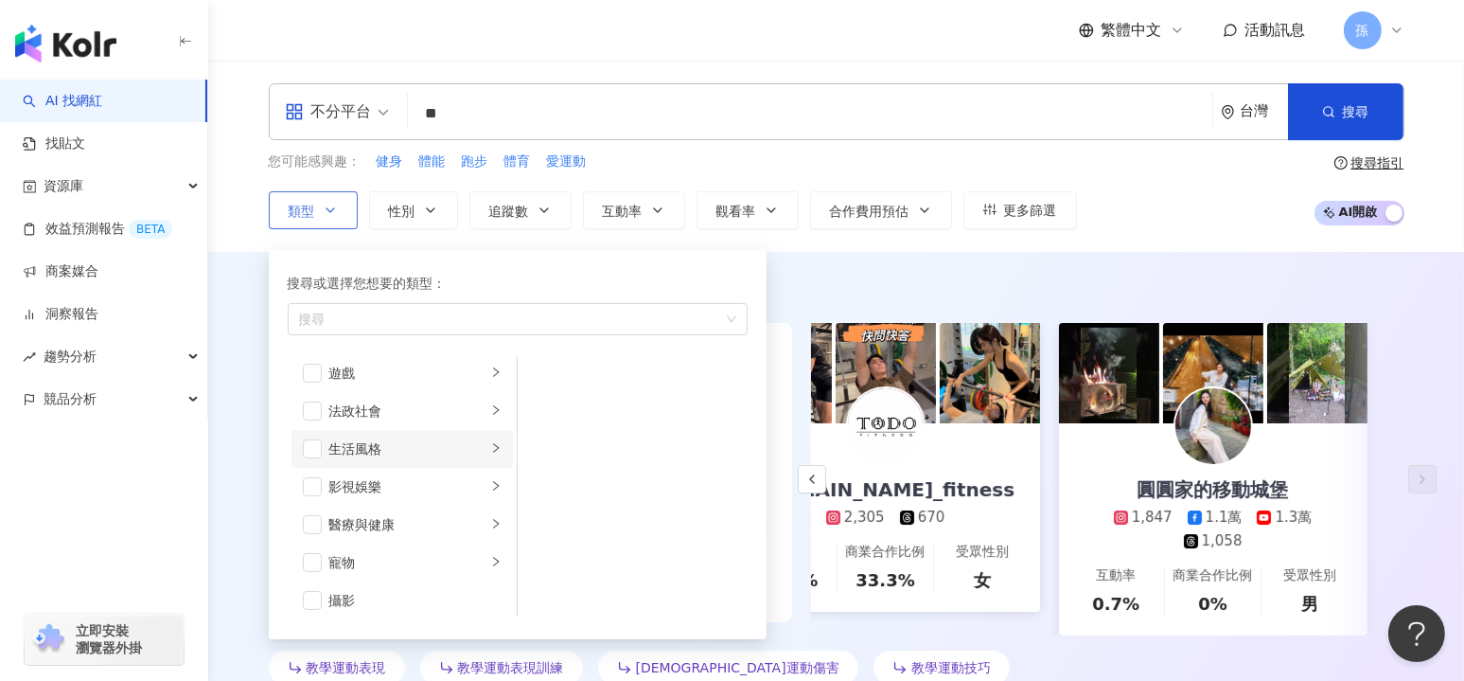
scroll to position [379, 0]
click at [490, 492] on icon "right" at bounding box center [495, 491] width 11 height 11
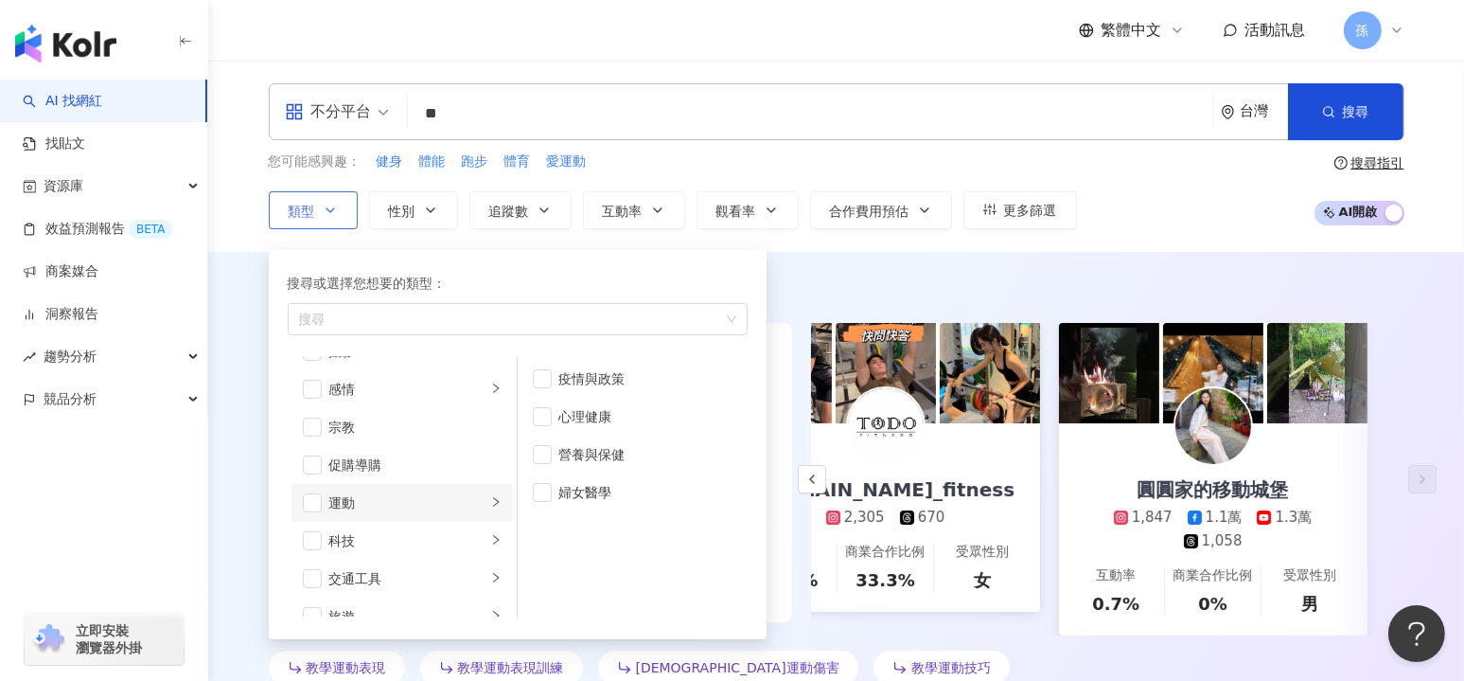
scroll to position [599, 0]
click at [310, 503] on span "button" at bounding box center [312, 498] width 19 height 19
click at [314, 496] on span "button" at bounding box center [312, 498] width 19 height 19
click at [490, 497] on icon "right" at bounding box center [495, 497] width 11 height 11
click at [317, 499] on span "button" at bounding box center [312, 498] width 19 height 19
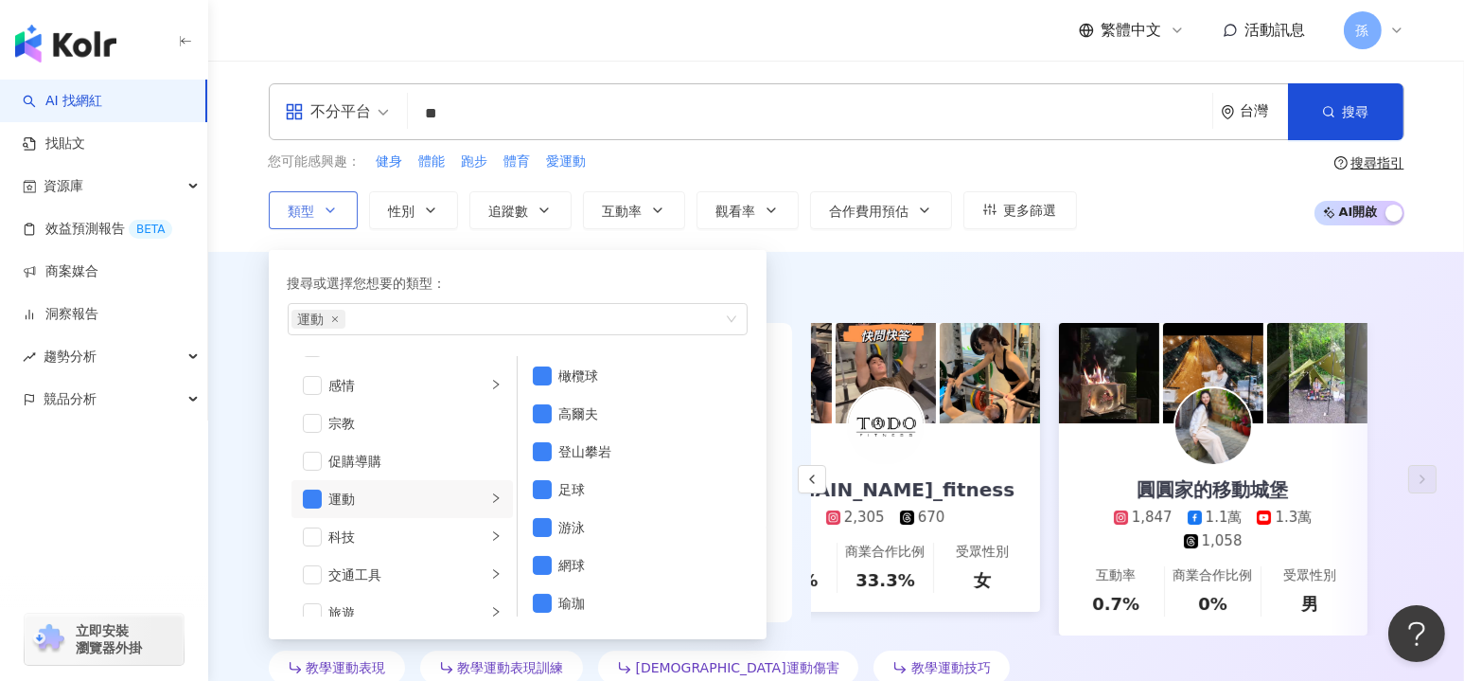
scroll to position [239, 0]
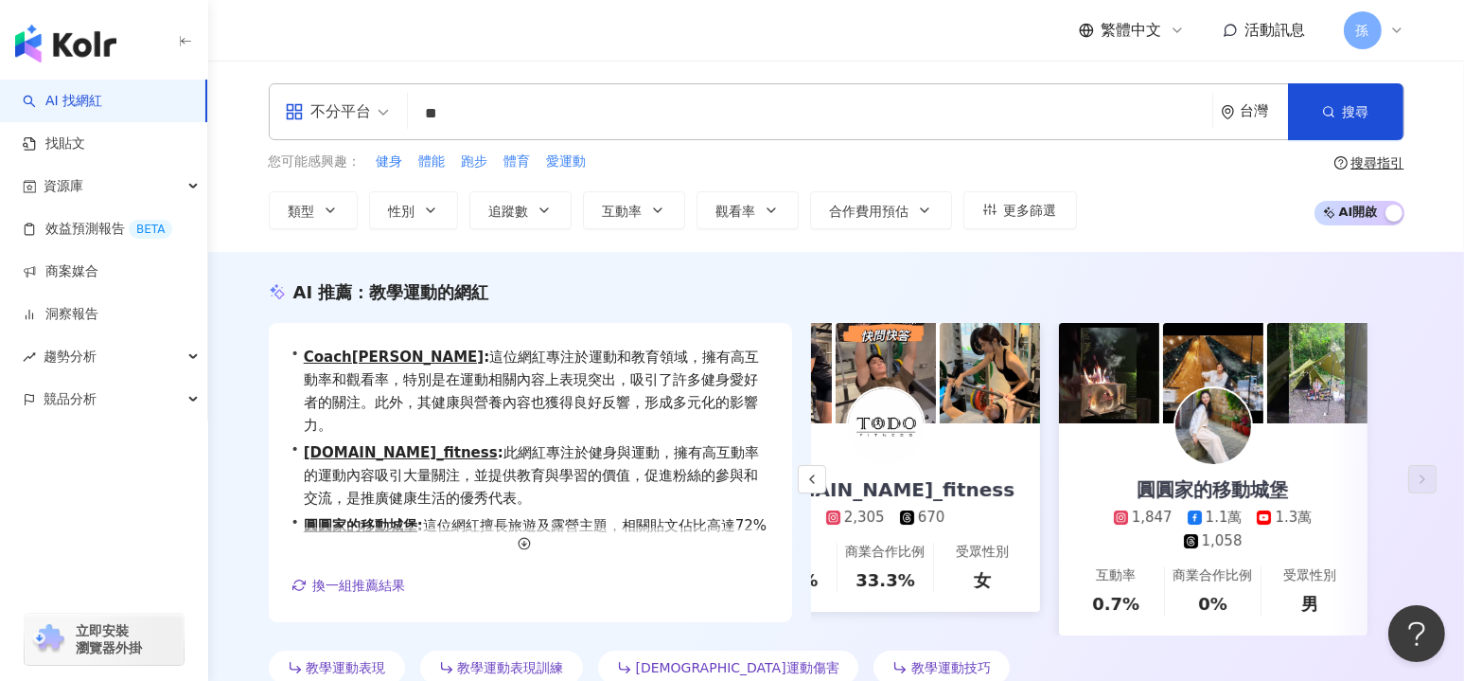
click at [838, 247] on div "不分平台 ** 台灣 搜尋 customizedTag 網紅類型 運動 搜尋名稱、敘述、貼文含有關鍵字 “ 運動 ” 的網紅 您可能感興趣： 健身 體能 跑步…" at bounding box center [836, 156] width 1256 height 191
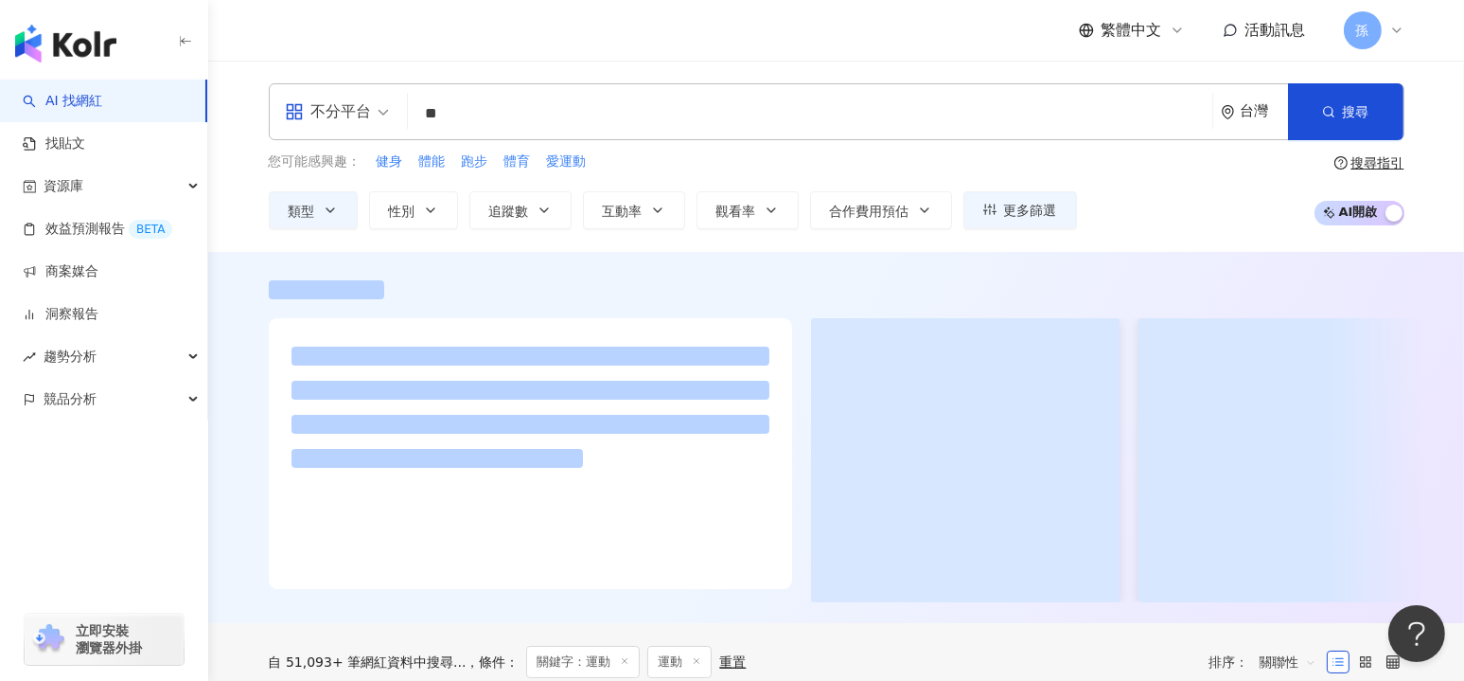
click at [396, 107] on div "不分平台 ** 台灣 搜尋 customizedTag 網紅類型 運動 搜尋名稱、敘述、貼文含有關鍵字 “ 運動 ” 的網紅" at bounding box center [837, 111] width 1136 height 57
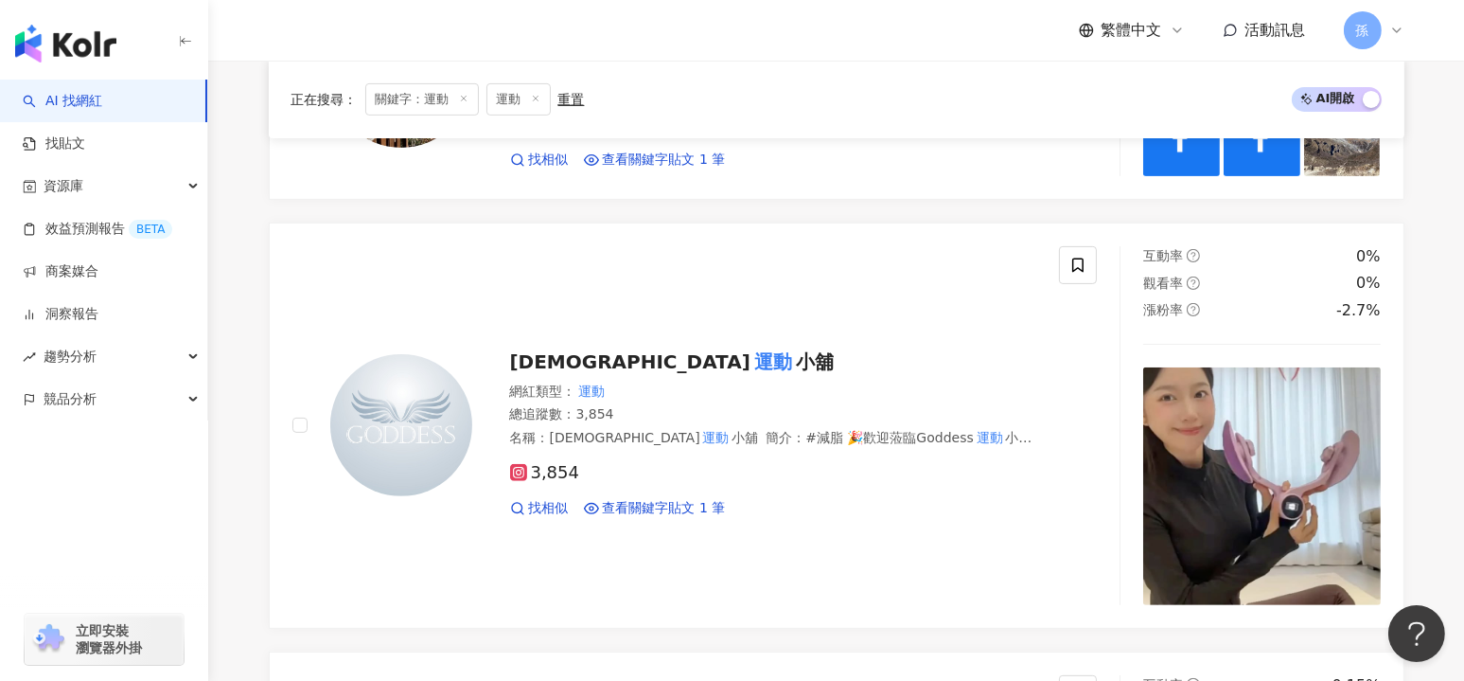
scroll to position [725, 0]
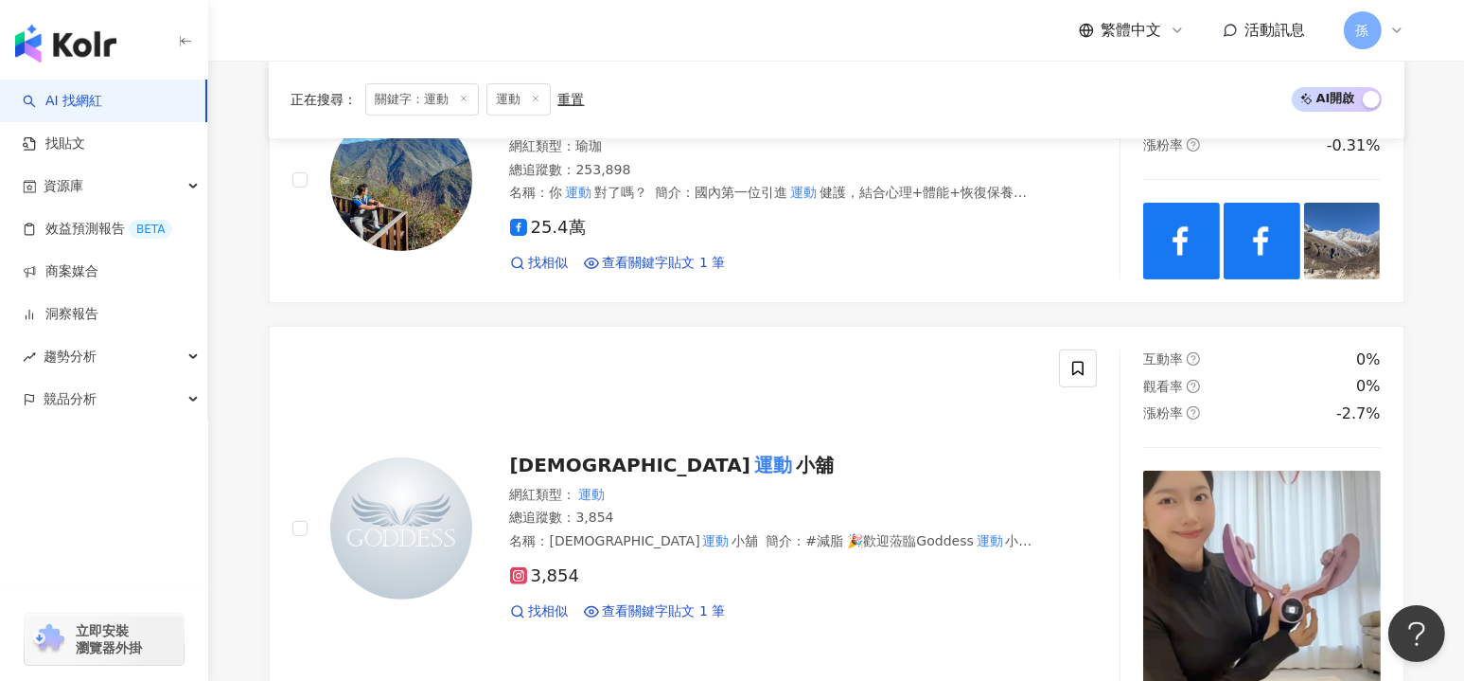
click at [537, 98] on icon at bounding box center [535, 98] width 9 height 9
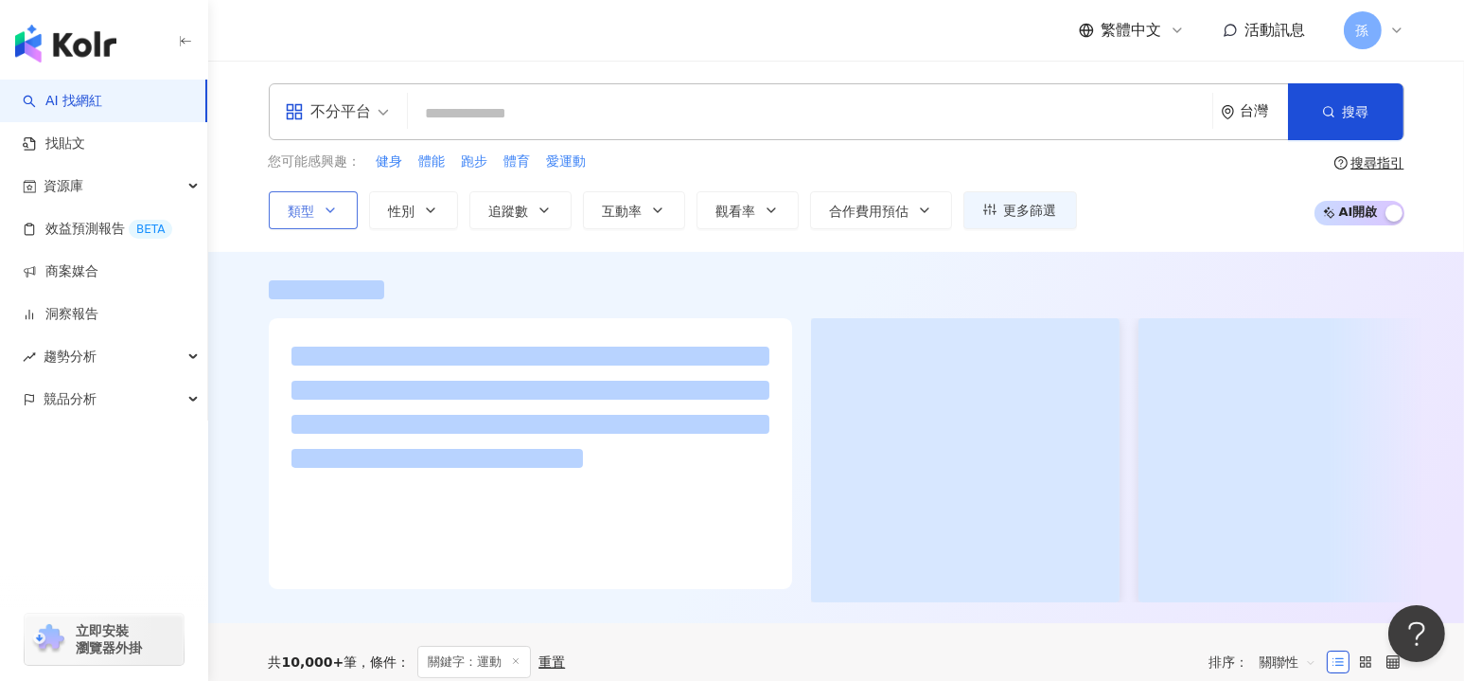
click at [321, 204] on button "類型" at bounding box center [313, 210] width 89 height 38
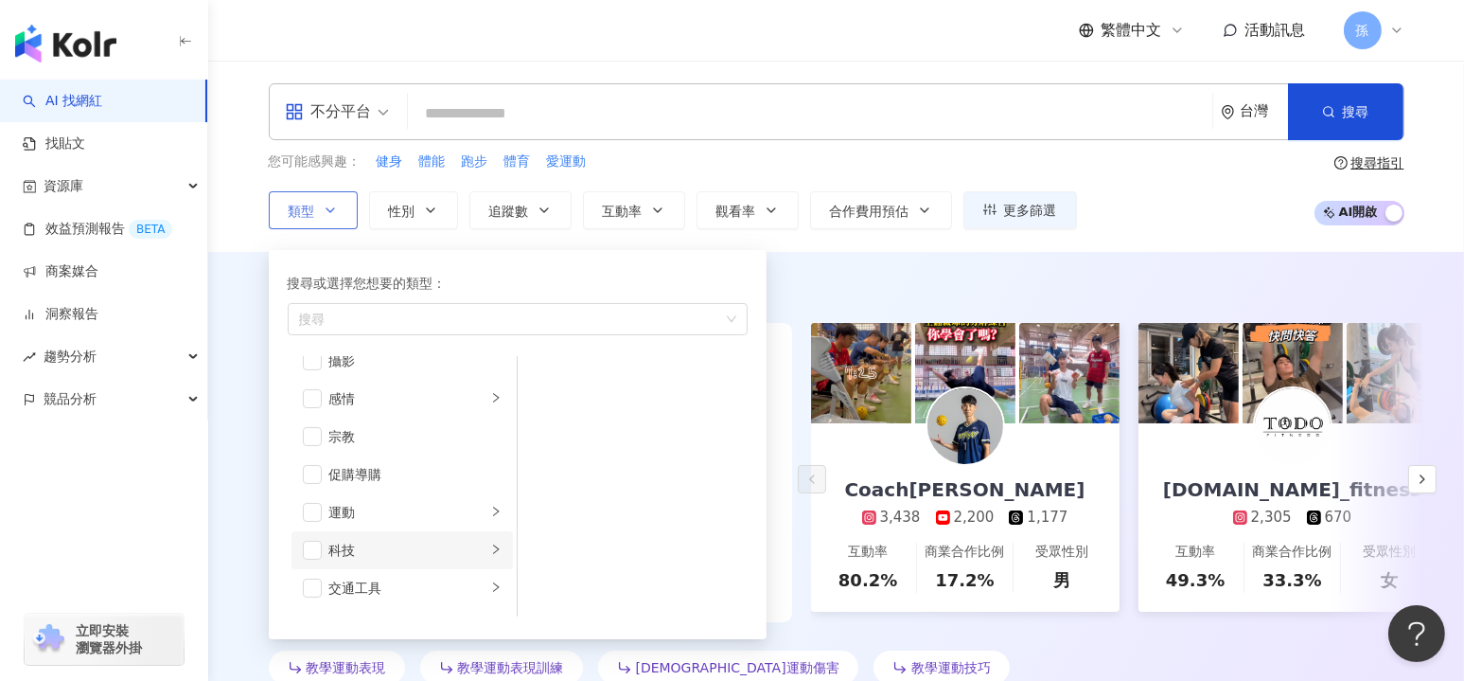
scroll to position [599, 0]
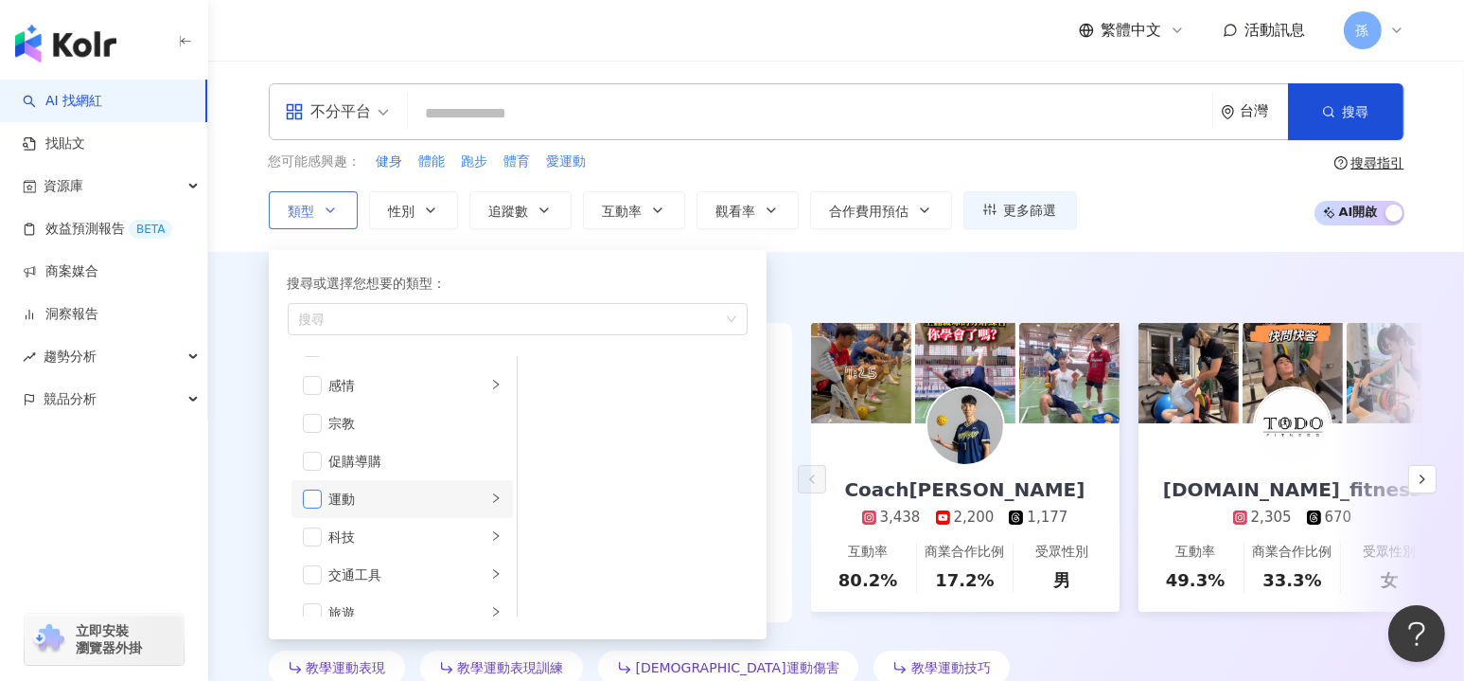
click at [316, 490] on span "button" at bounding box center [312, 498] width 19 height 19
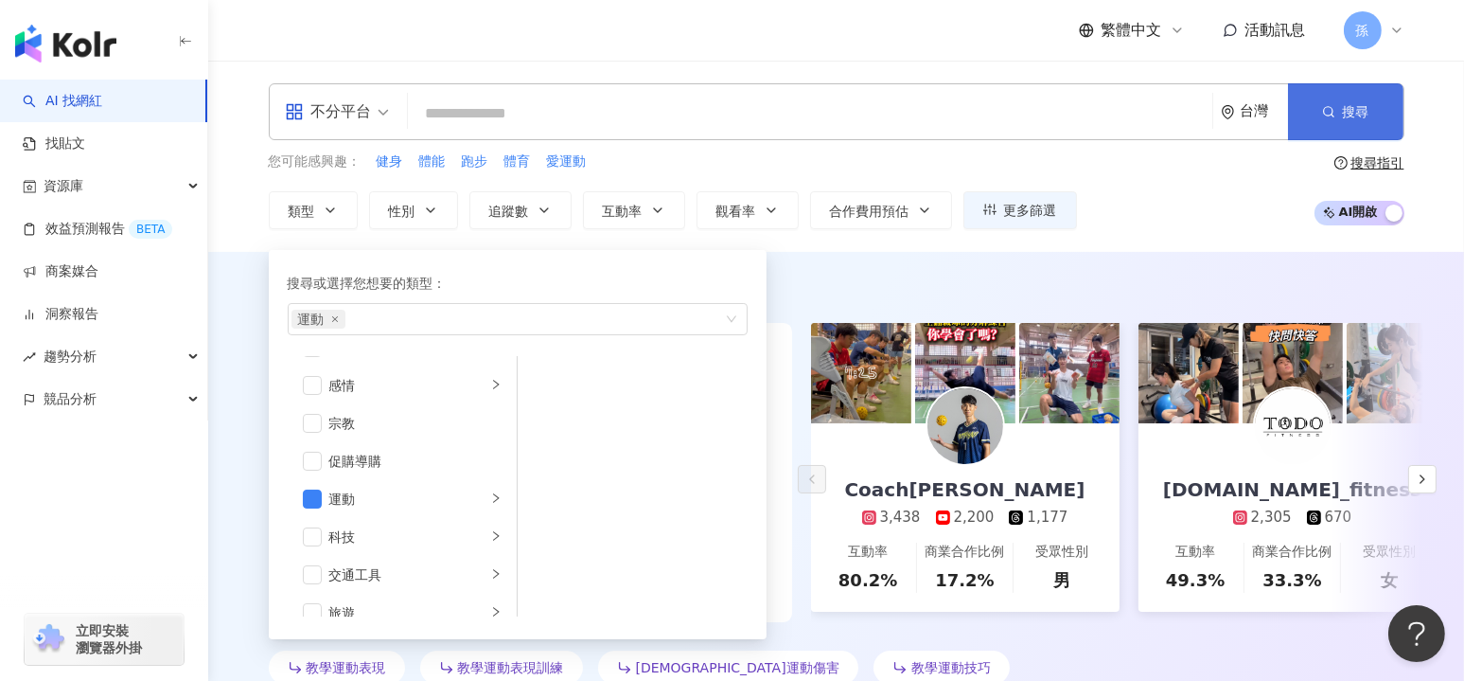
click at [1333, 100] on button "搜尋" at bounding box center [1345, 111] width 115 height 57
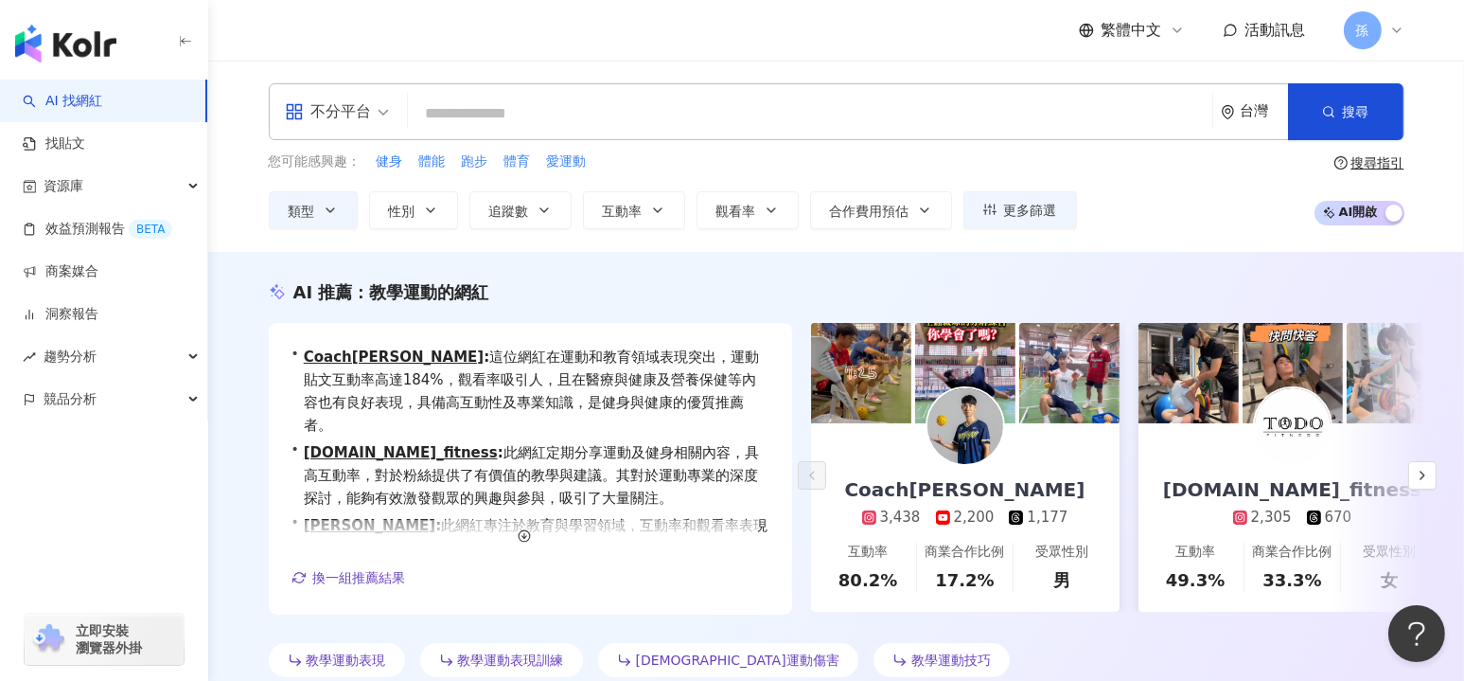
click at [618, 235] on div "不分平台 台灣 搜尋 customizedTag 網紅類型 運動 運動專門店 運動褲 運動衫 運動耳機 992 追蹤者 🔹運動食課🔸運動營養知識 1,926 …" at bounding box center [836, 156] width 1256 height 191
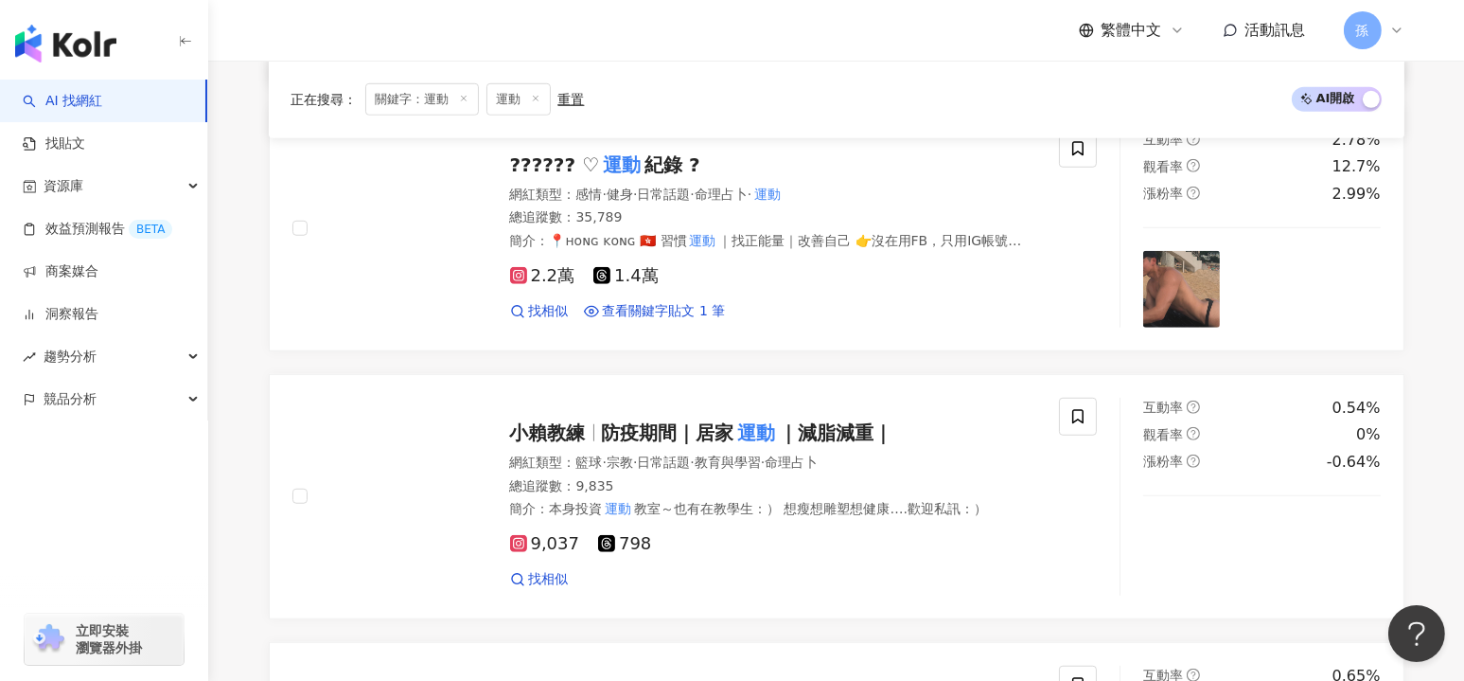
scroll to position [1924, 0]
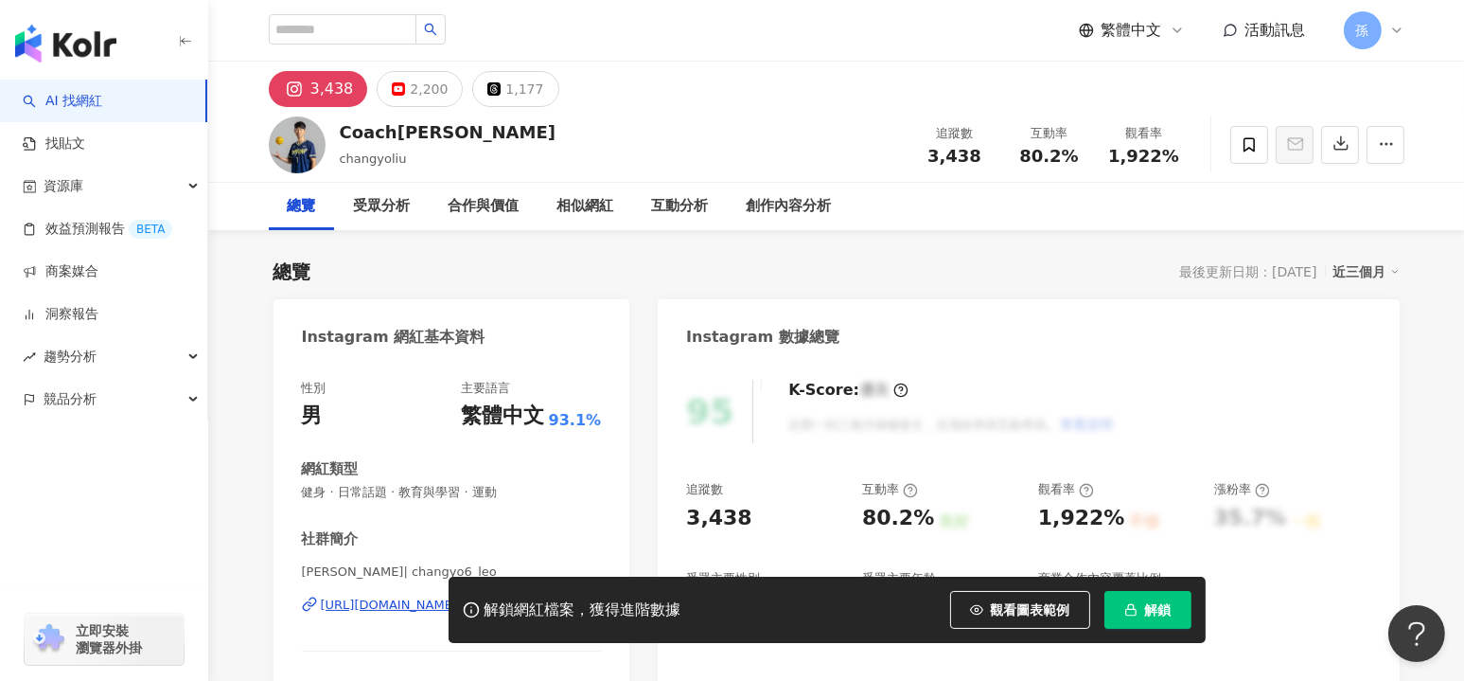
click at [297, 90] on icon at bounding box center [294, 89] width 12 height 12
click at [1156, 606] on span "解鎖" at bounding box center [1158, 609] width 27 height 15
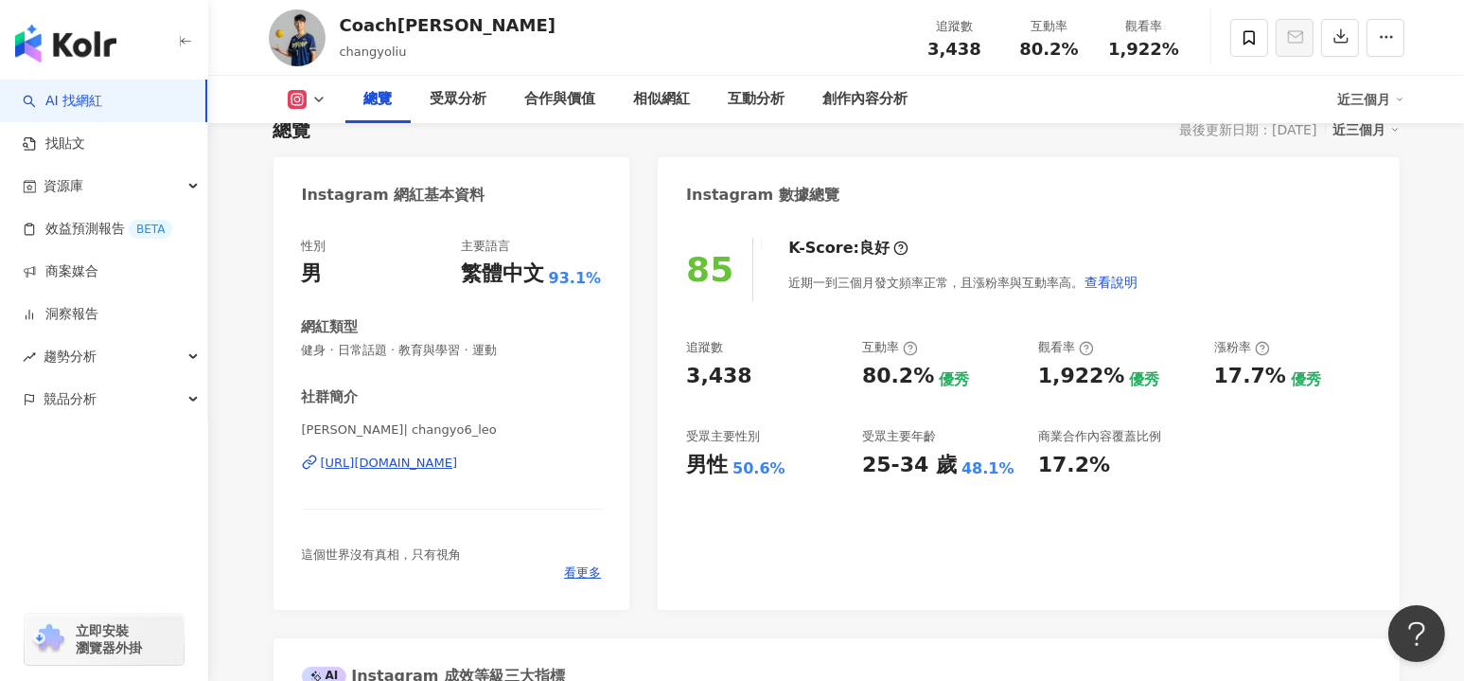
scroll to position [126, 0]
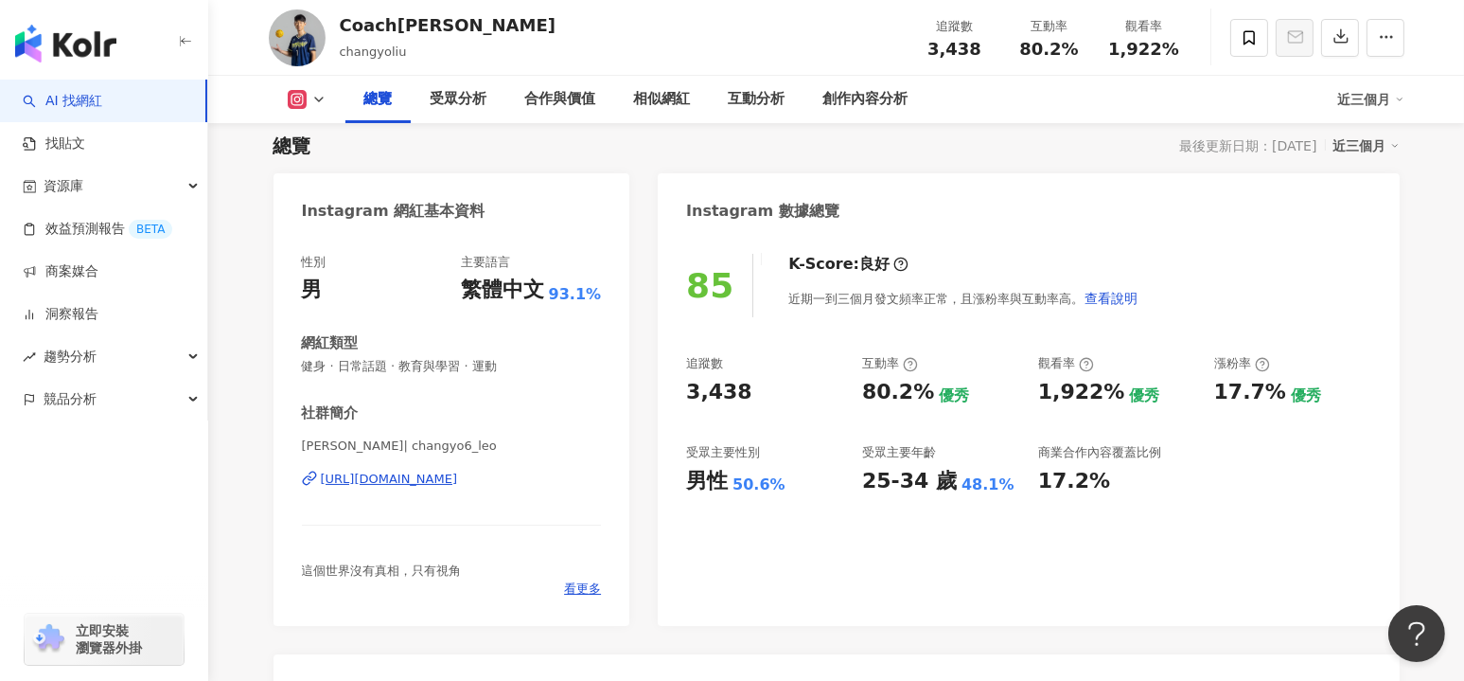
click at [440, 477] on div "https://www.instagram.com/changyo6_leo/" at bounding box center [389, 478] width 137 height 17
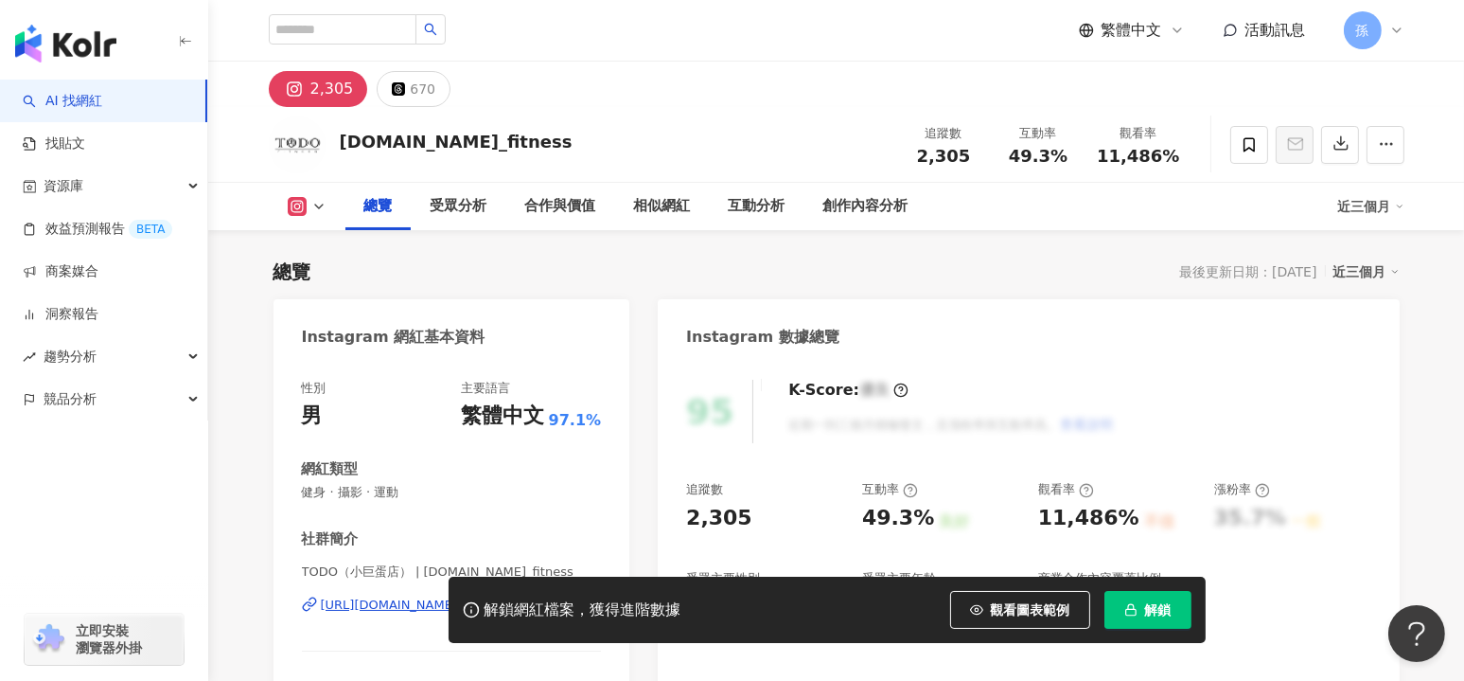
click at [1140, 605] on button "解鎖" at bounding box center [1148, 610] width 87 height 38
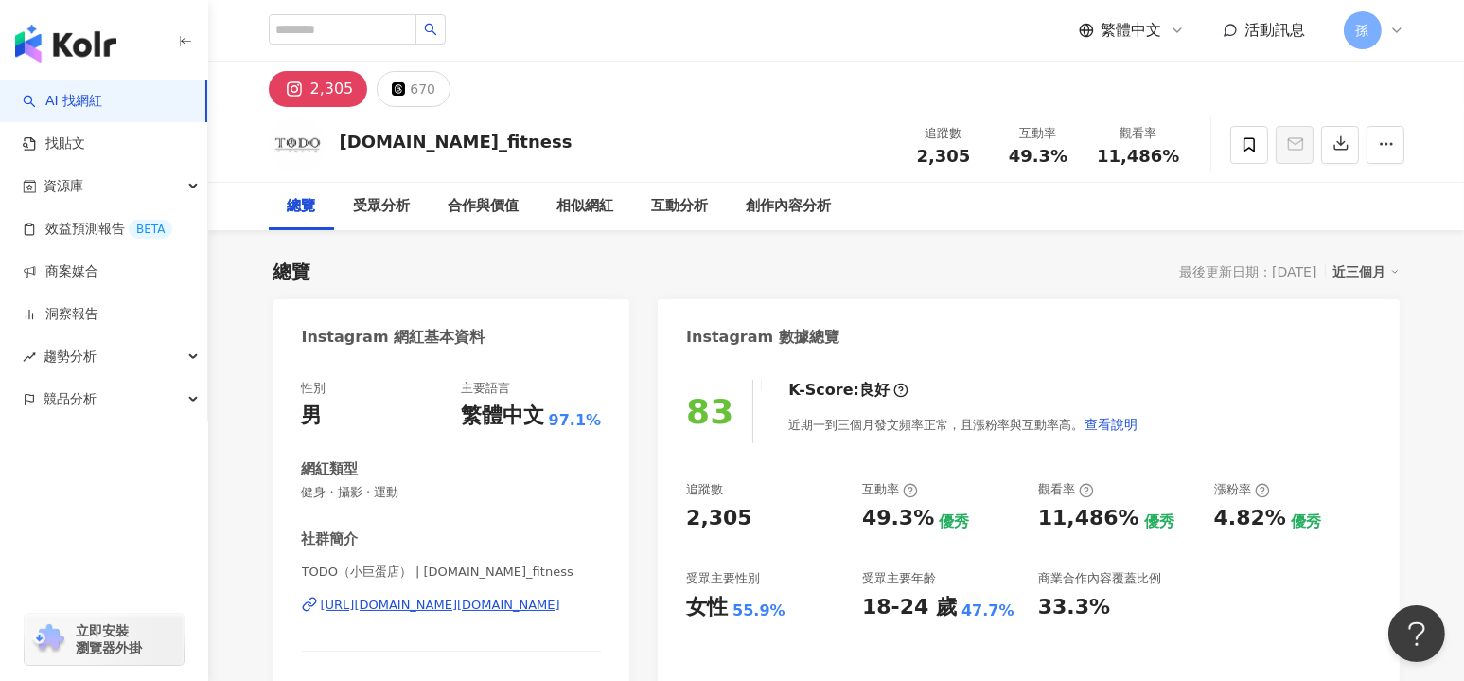
click at [423, 610] on div "https://www.instagram.com/to.do_fitness/" at bounding box center [440, 604] width 239 height 17
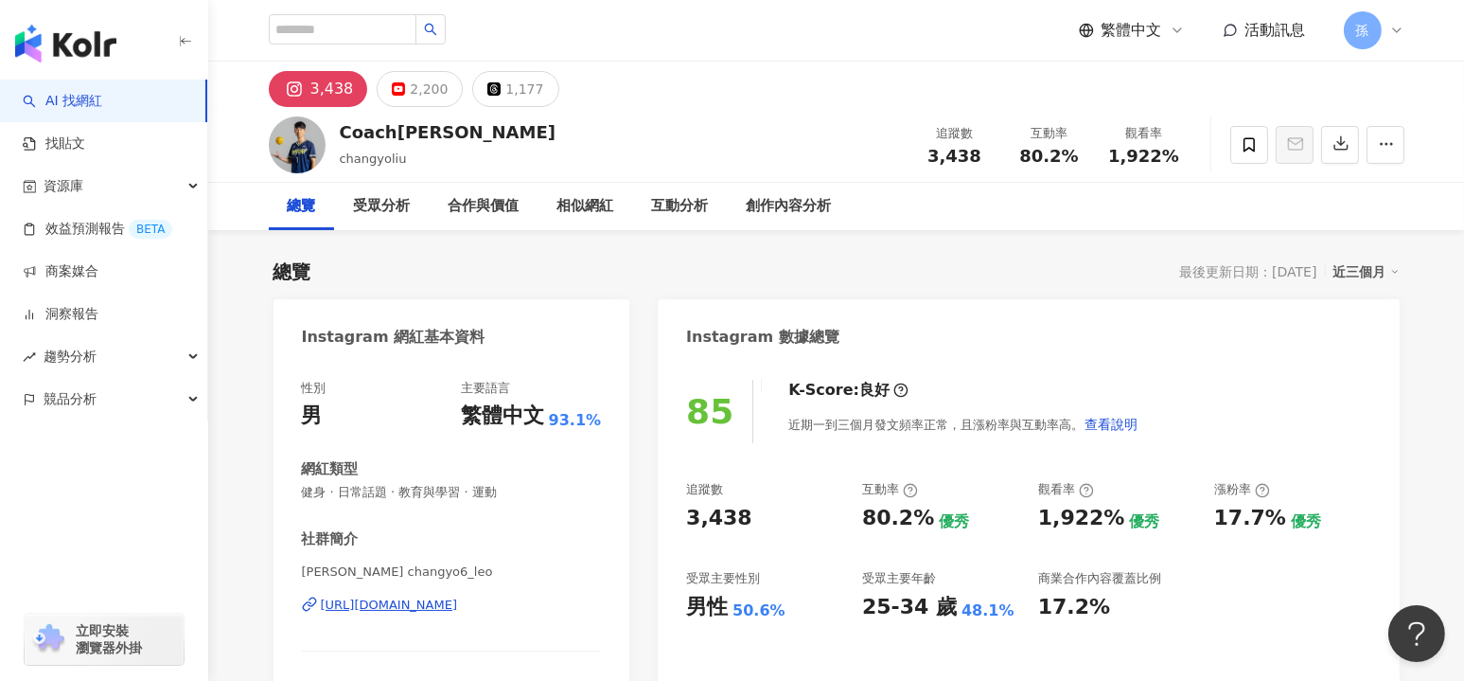
click at [304, 493] on span "健身 · 日常話題 · 教育與學習 · 運動" at bounding box center [452, 492] width 300 height 17
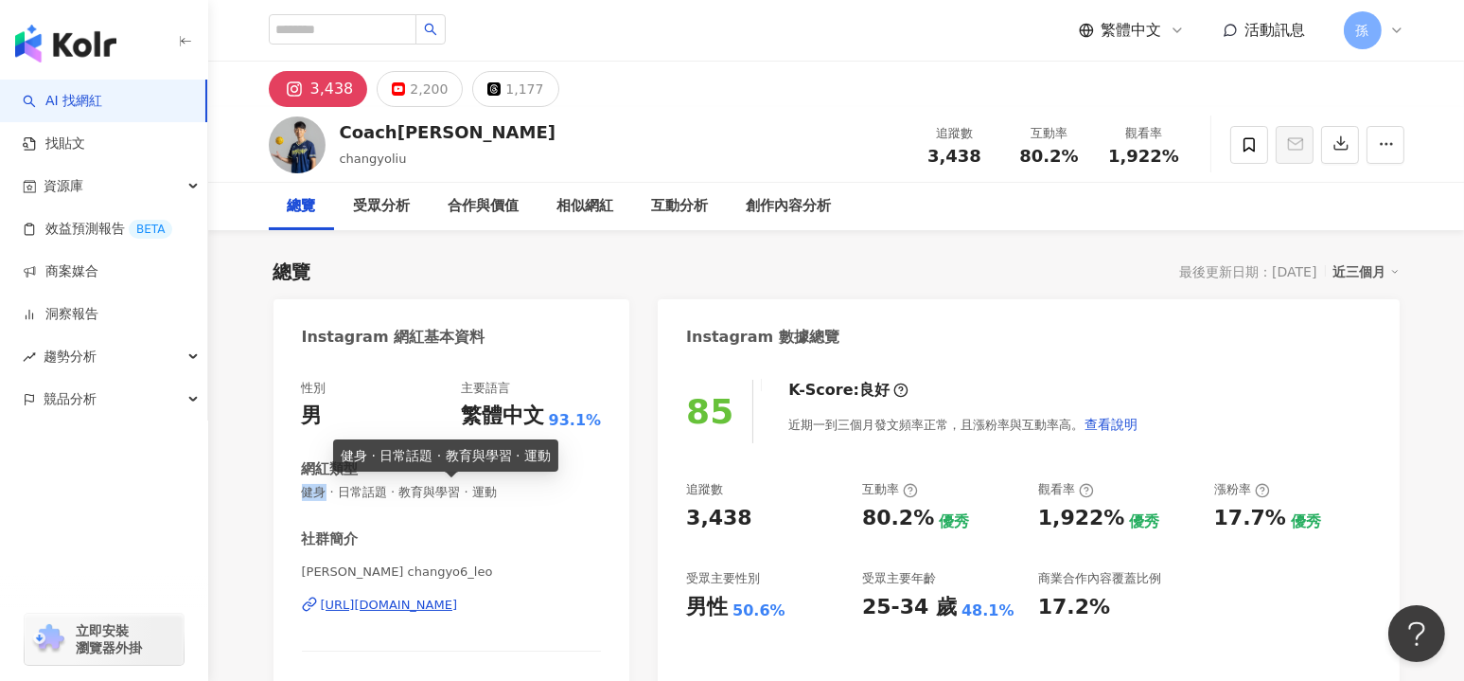
click at [434, 490] on span "健身 · 日常話題 · 教育與學習 · 運動" at bounding box center [452, 492] width 300 height 17
click at [494, 494] on span "健身 · 日常話題 · 教育與學習 · 運動" at bounding box center [452, 492] width 300 height 17
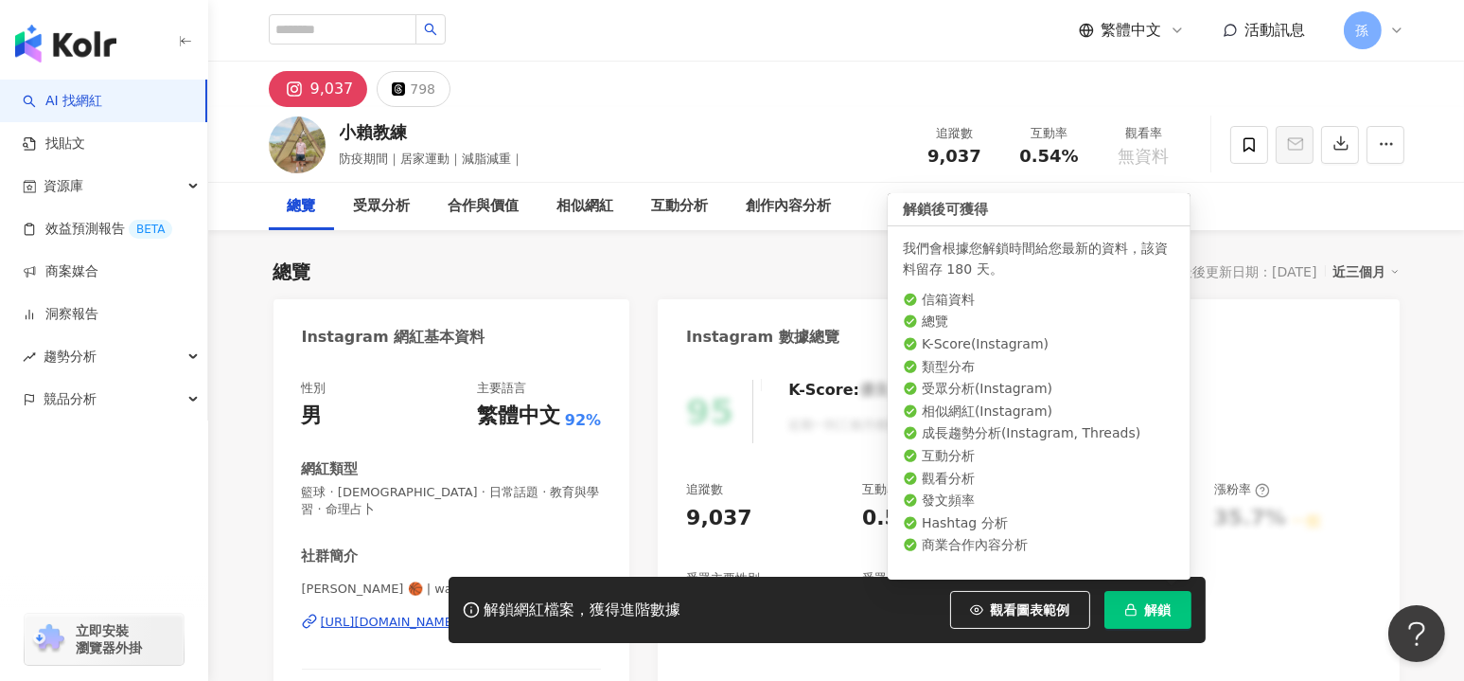
click at [1137, 606] on icon "button" at bounding box center [1131, 609] width 13 height 13
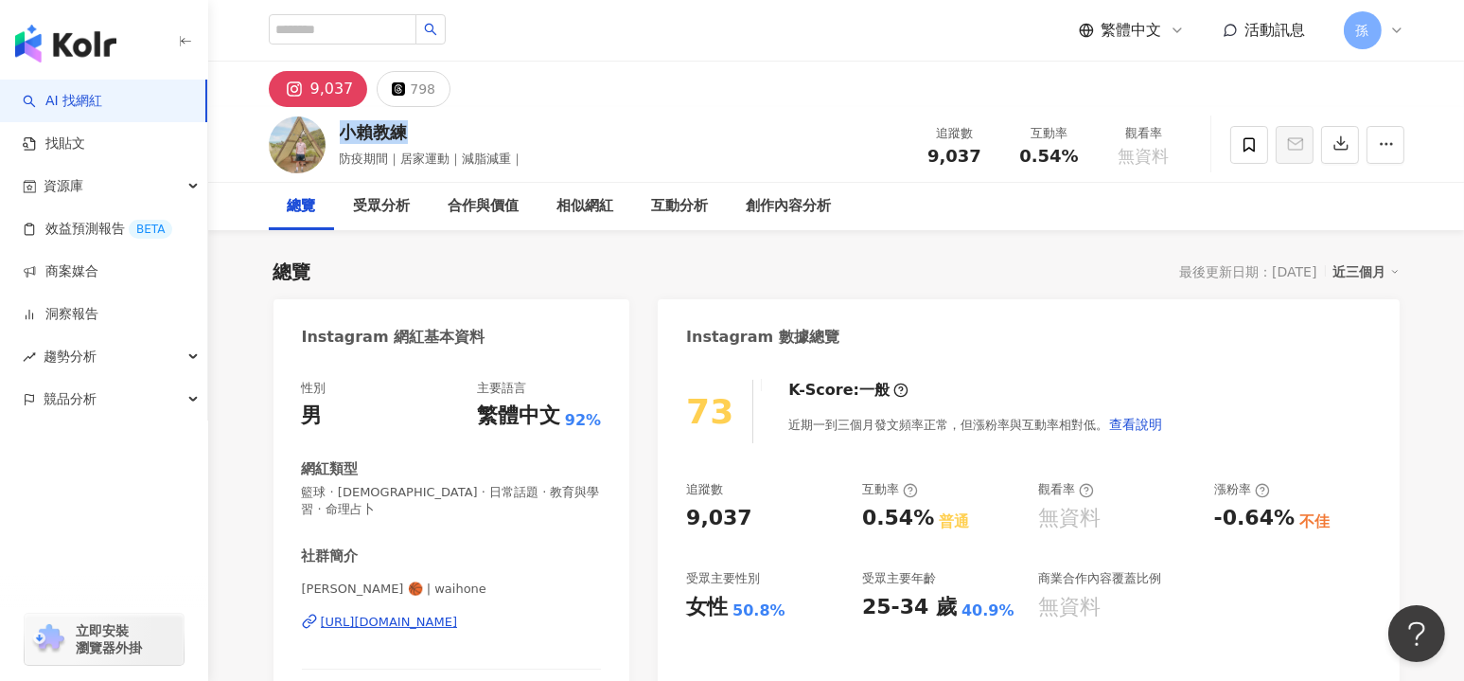
drag, startPoint x: 337, startPoint y: 129, endPoint x: 403, endPoint y: 132, distance: 66.3
click at [403, 132] on div "小賴教練 防疫期間｜居家運動｜減脂減重｜ 追蹤數 9,037 互動率 0.54% 觀看率 無資料" at bounding box center [837, 144] width 1212 height 75
copy div "小賴教練"
click at [381, 613] on div "[URL][DOMAIN_NAME]" at bounding box center [389, 621] width 137 height 17
